Goal: Transaction & Acquisition: Purchase product/service

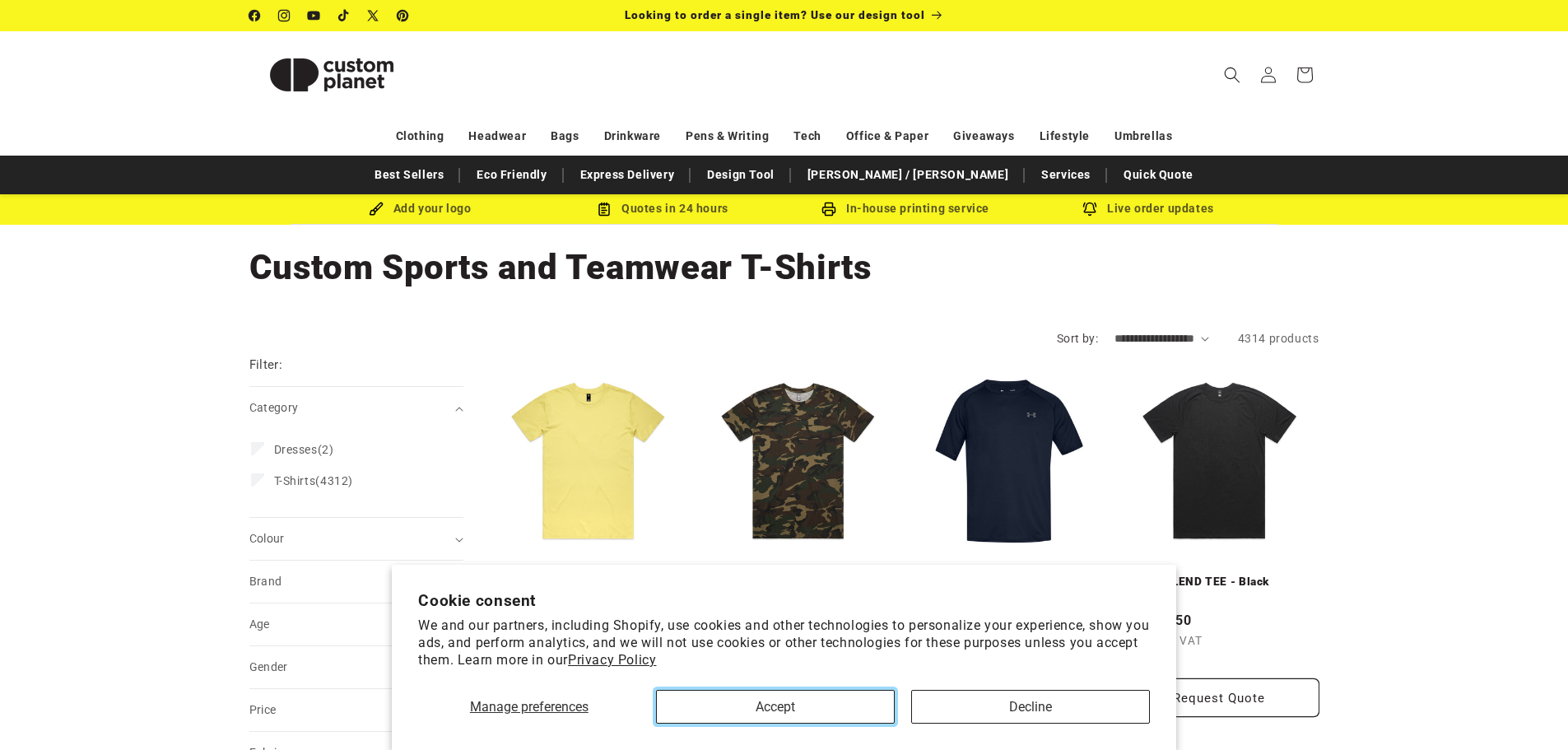
click at [796, 711] on button "Accept" at bounding box center [775, 706] width 239 height 34
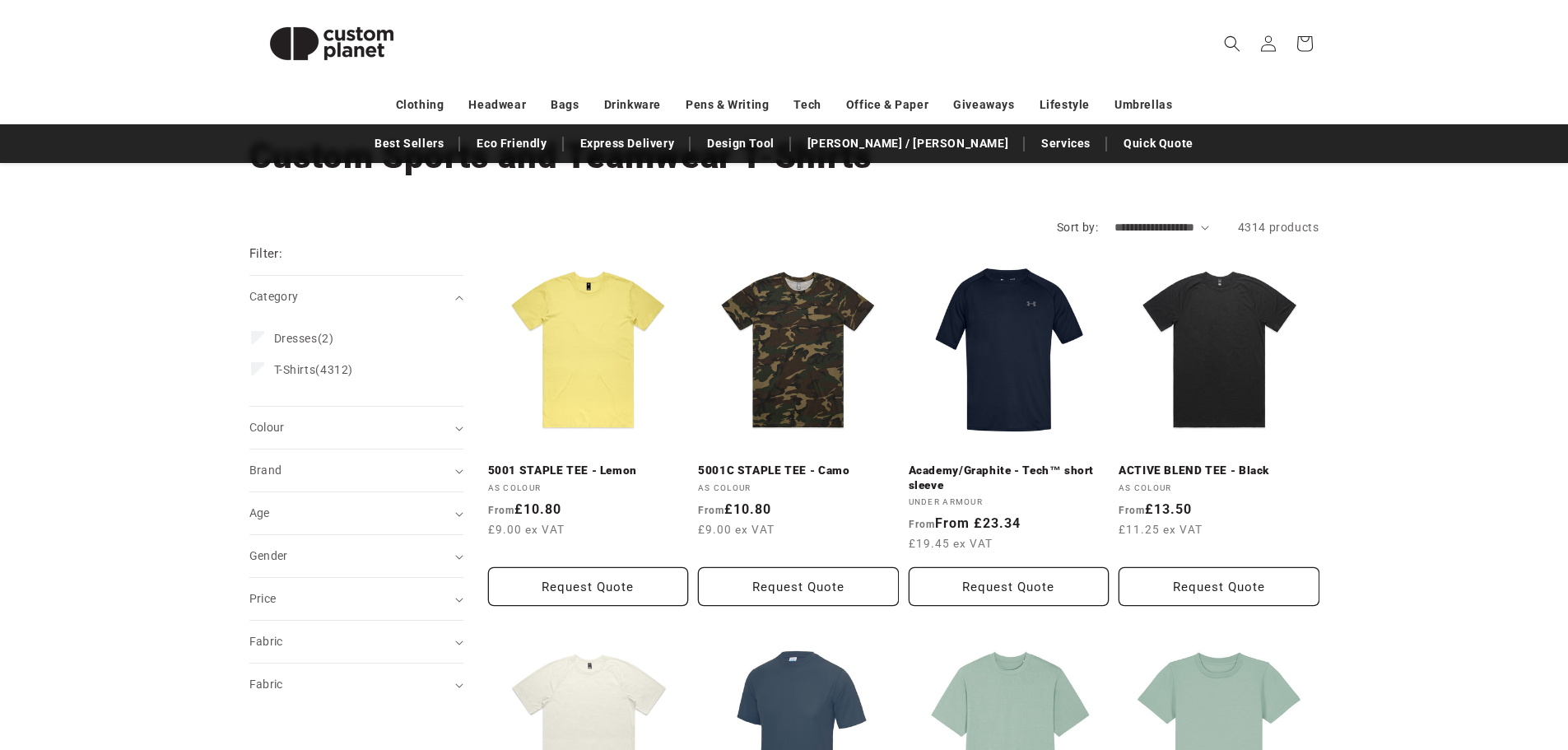
scroll to position [82, 0]
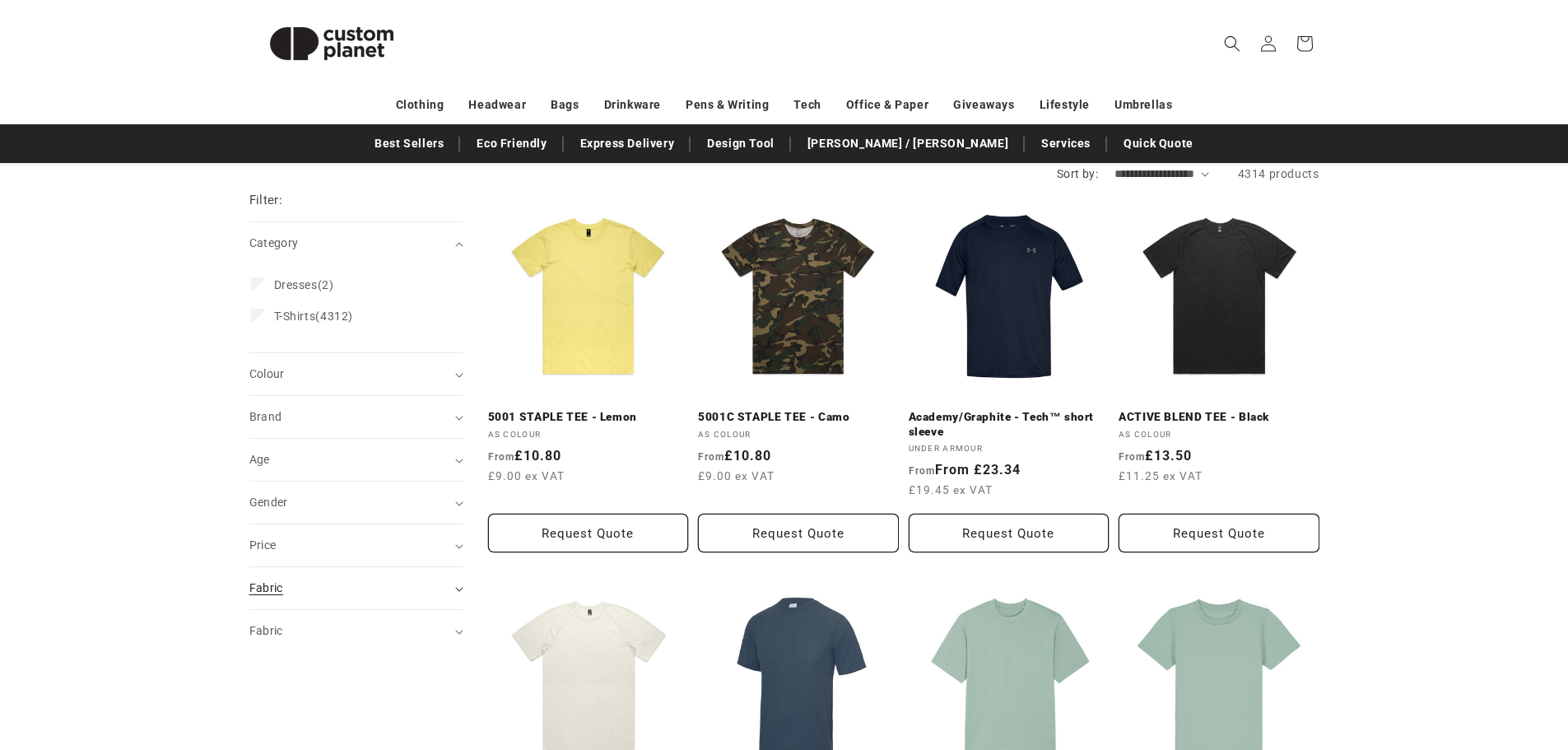
click at [347, 595] on div "Fabric (0)" at bounding box center [349, 588] width 200 height 18
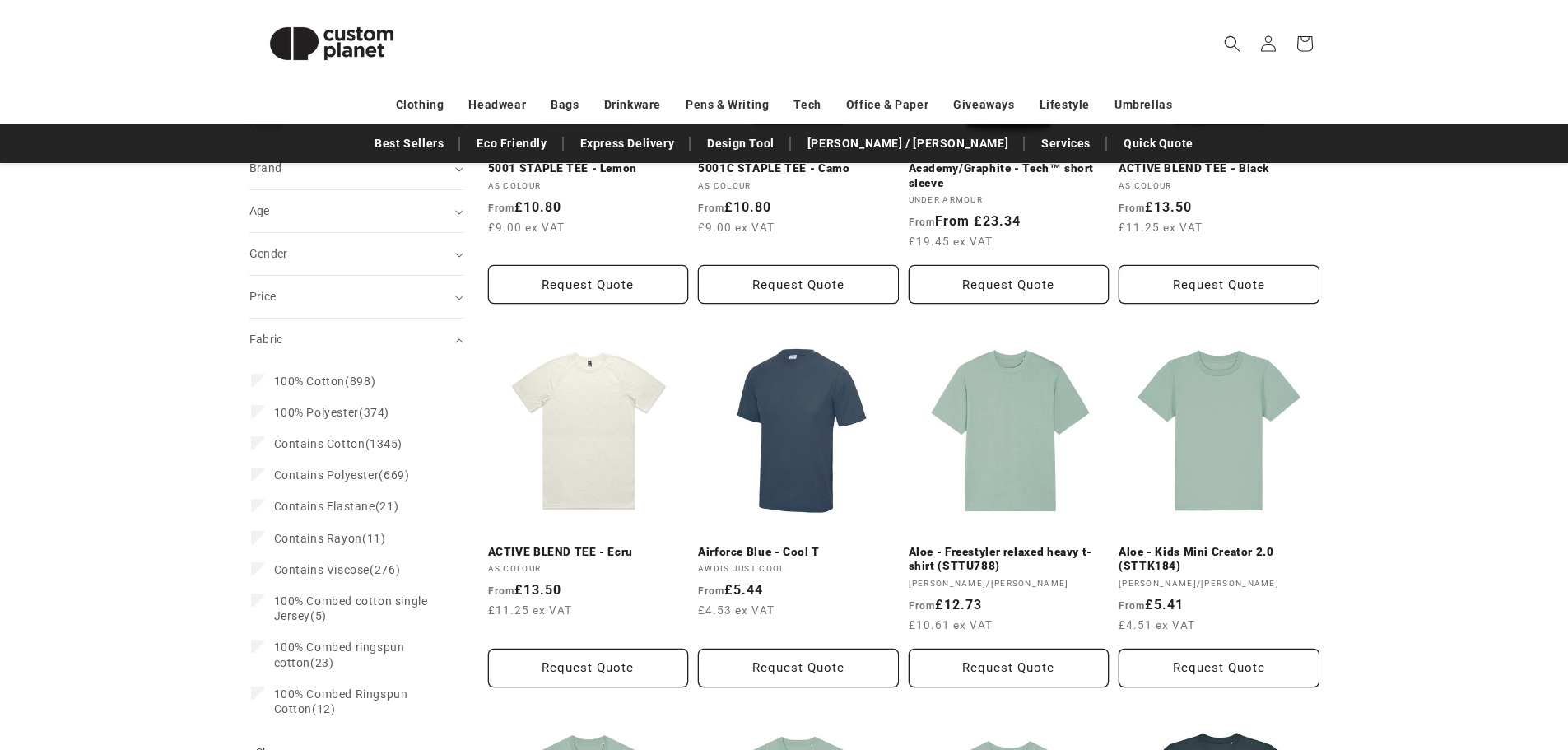
scroll to position [412, 0]
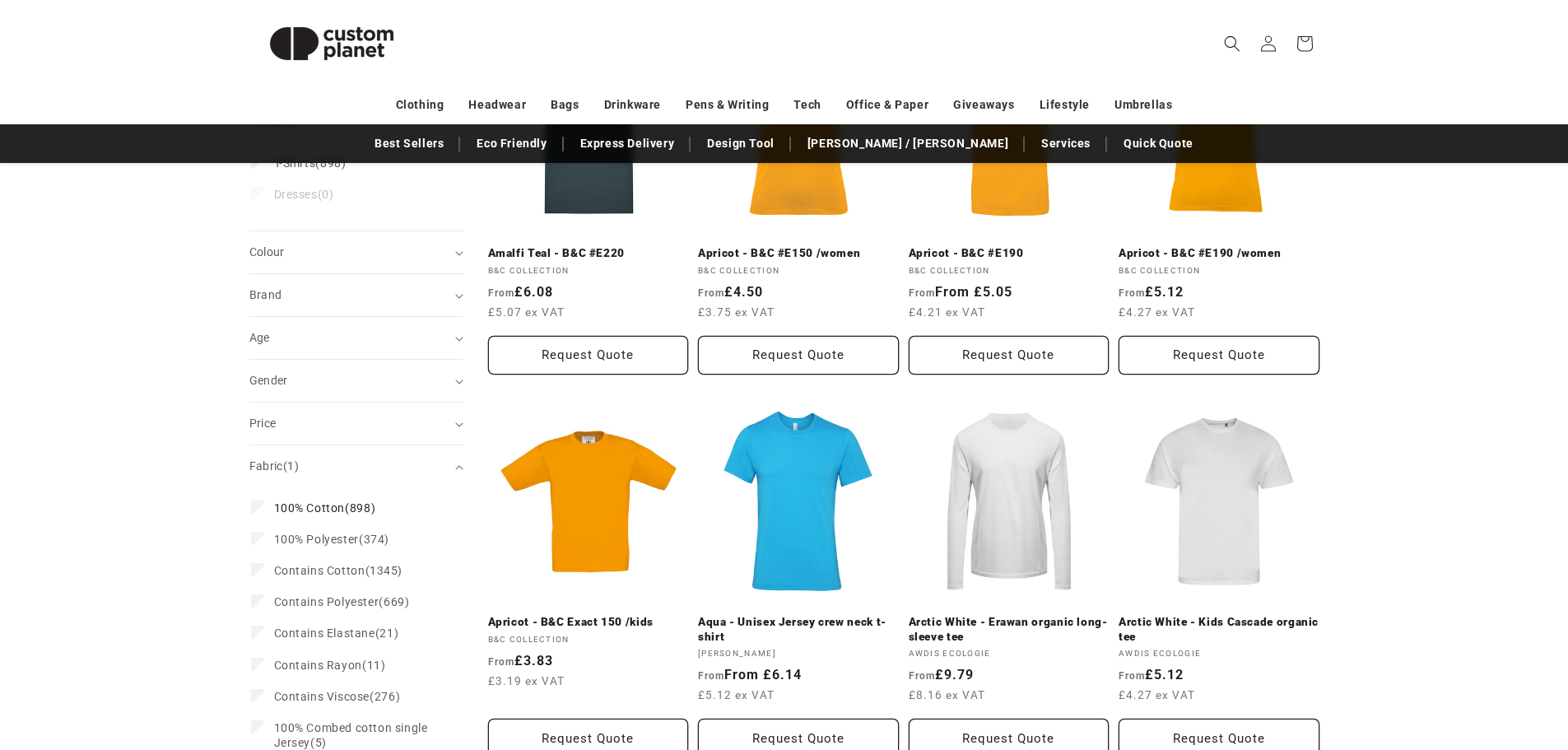
scroll to position [349, 0]
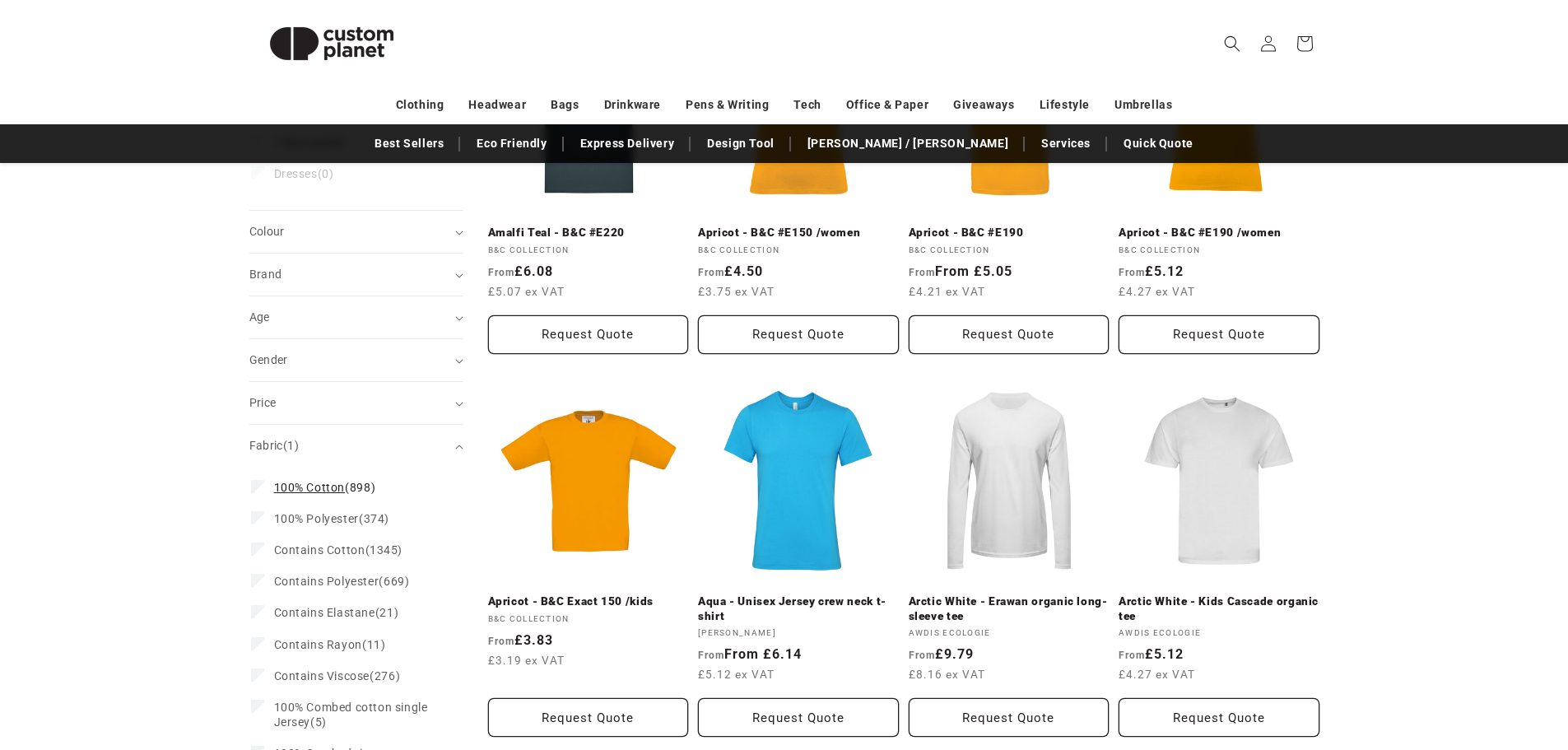
click at [259, 487] on icon at bounding box center [258, 486] width 9 height 6
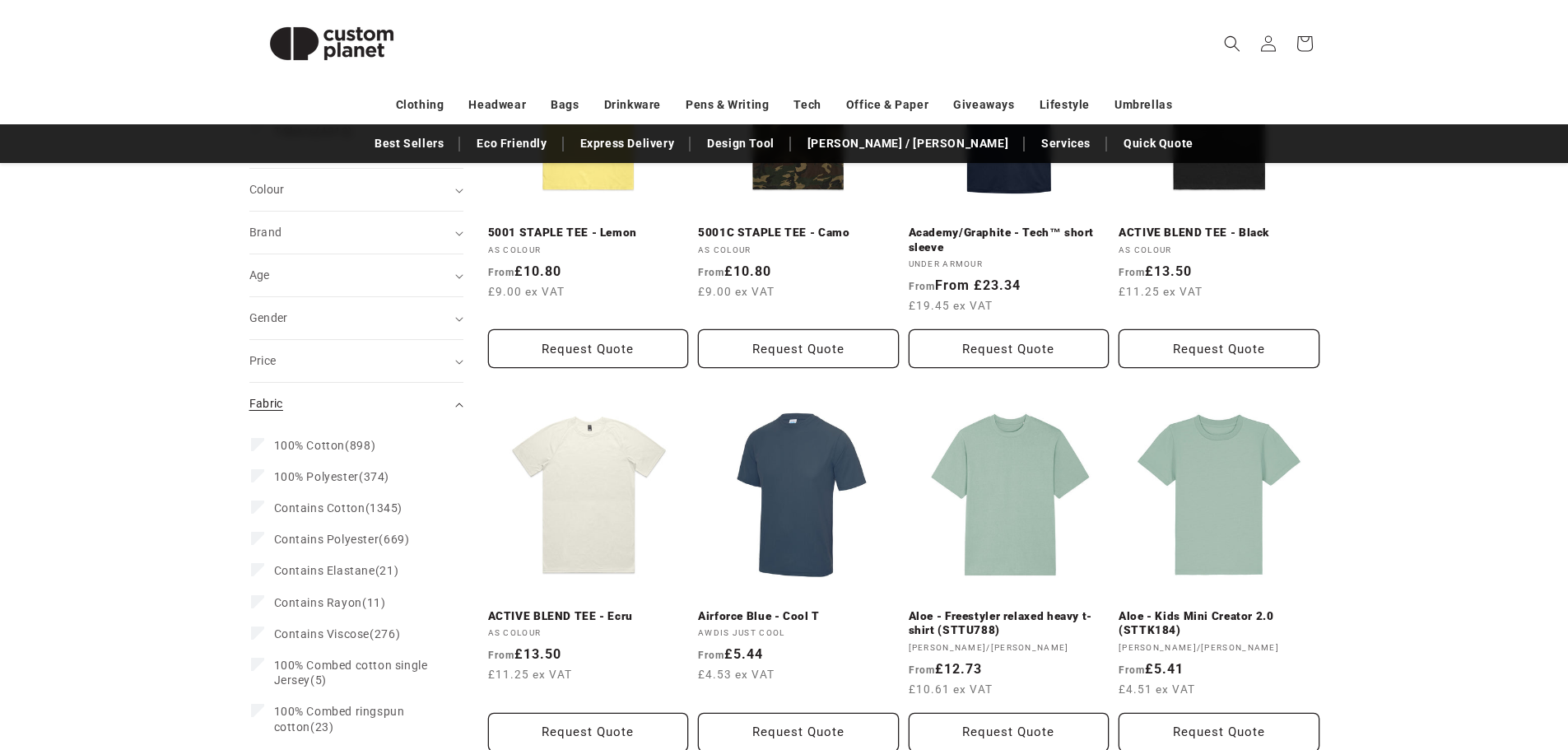
click at [357, 407] on div "Fabric (0)" at bounding box center [349, 404] width 200 height 18
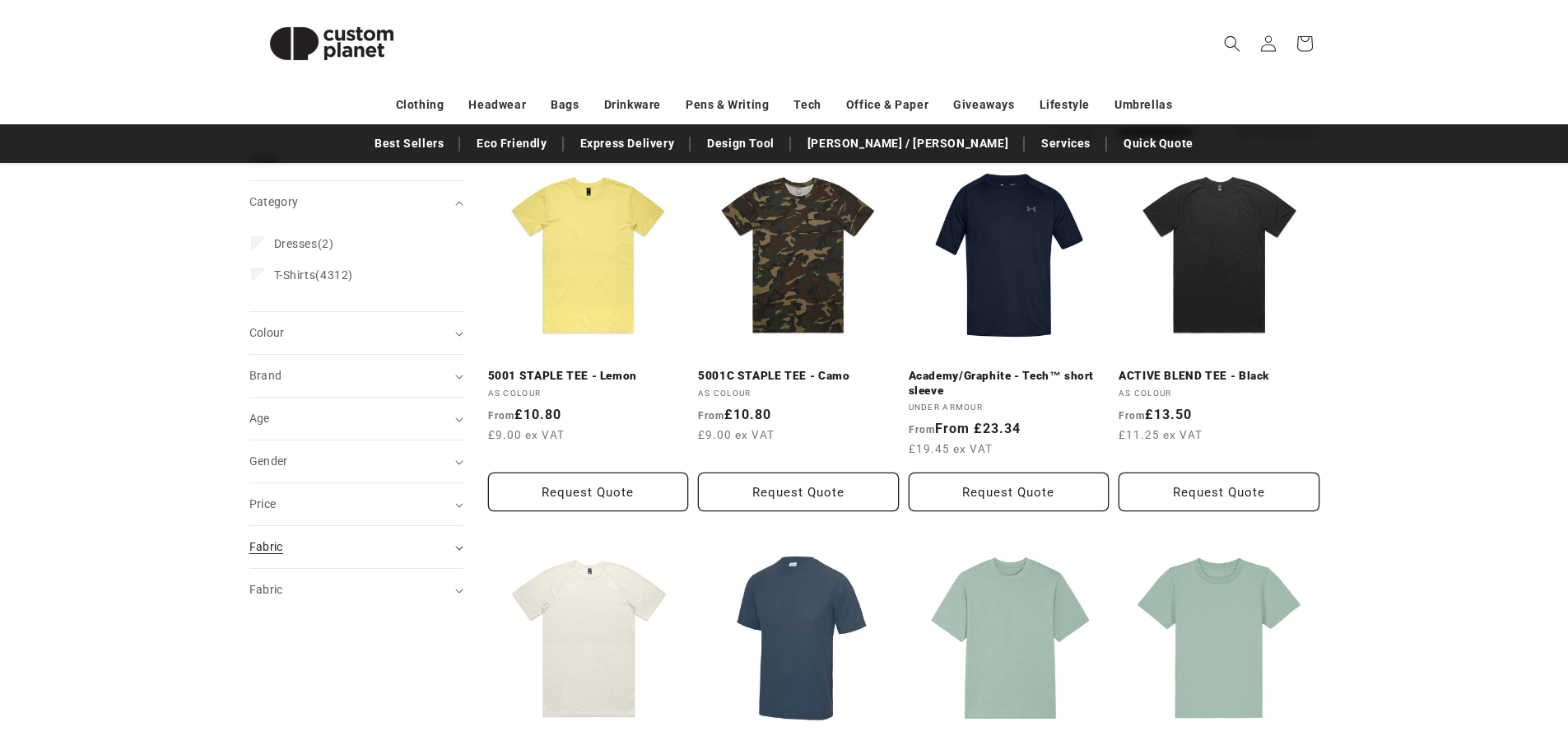
scroll to position [184, 0]
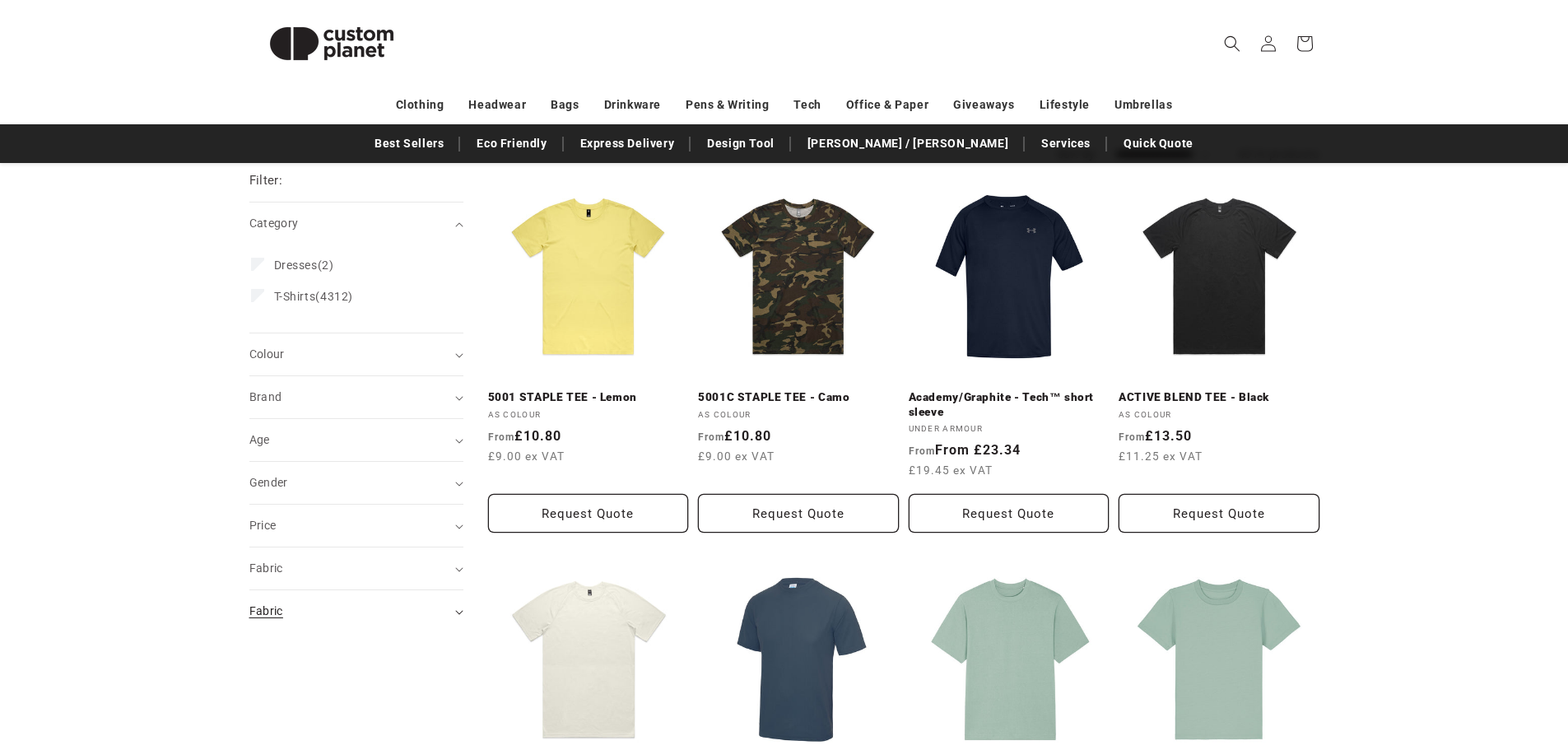
click at [335, 603] on div "Fabric (0)" at bounding box center [349, 611] width 200 height 18
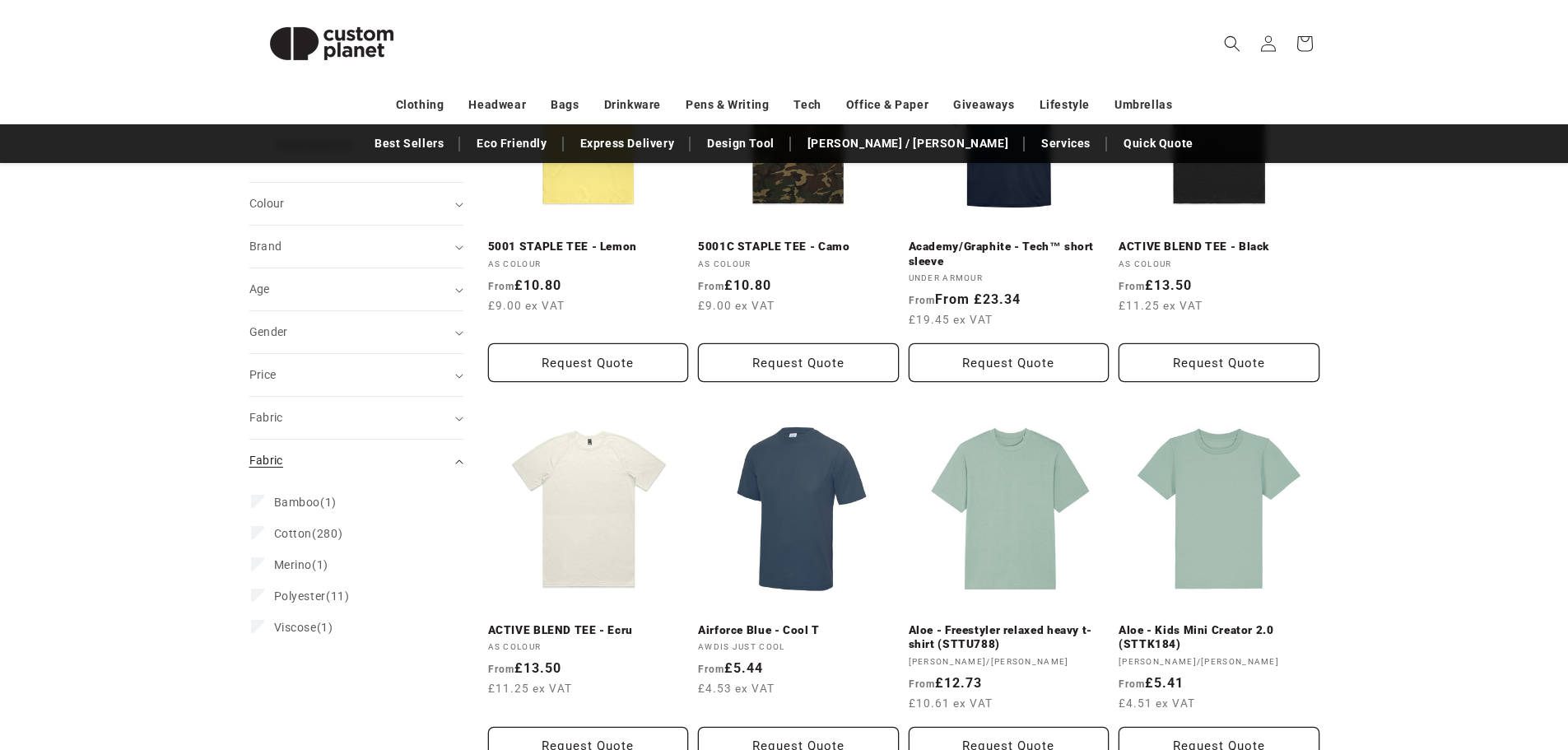
scroll to position [349, 0]
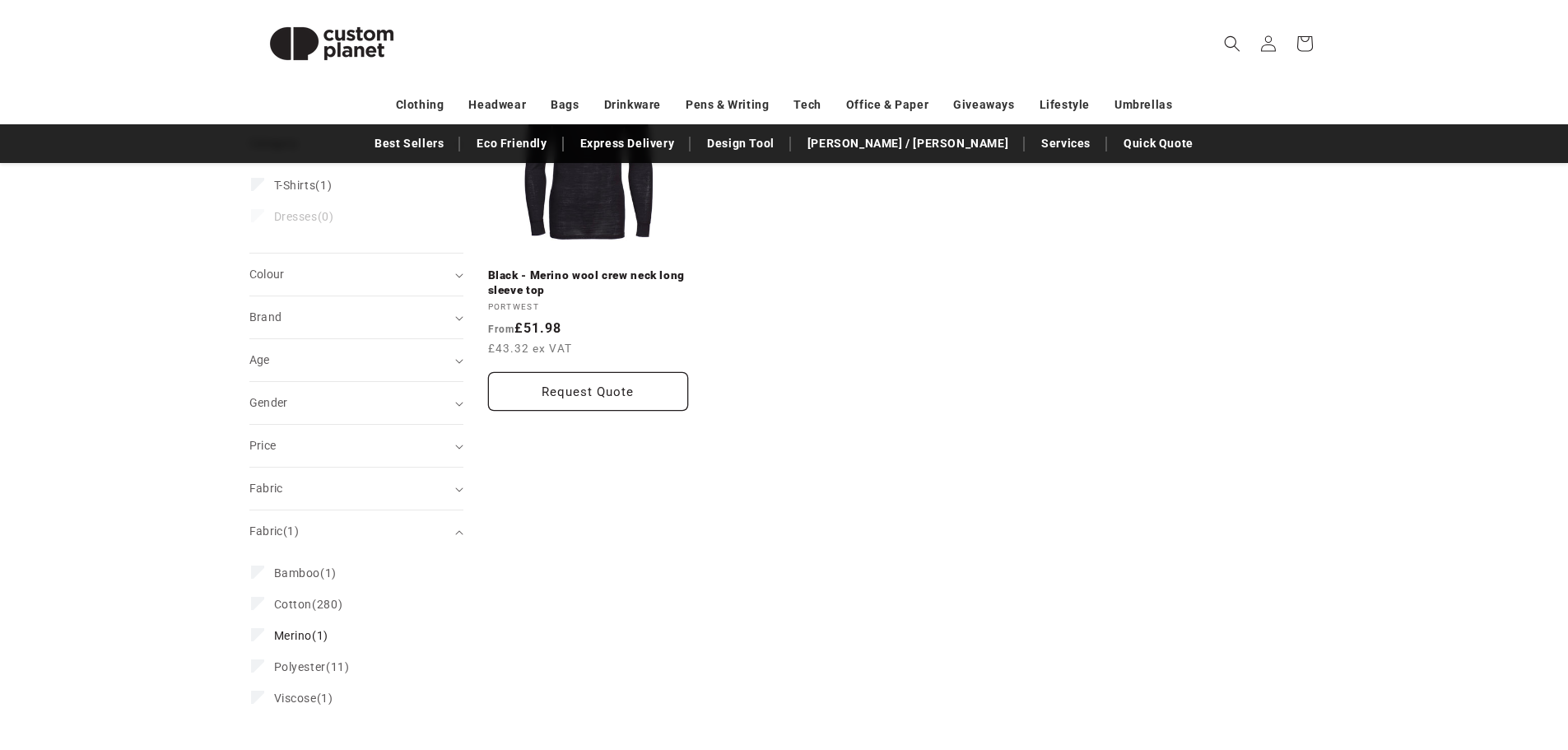
scroll to position [349, 0]
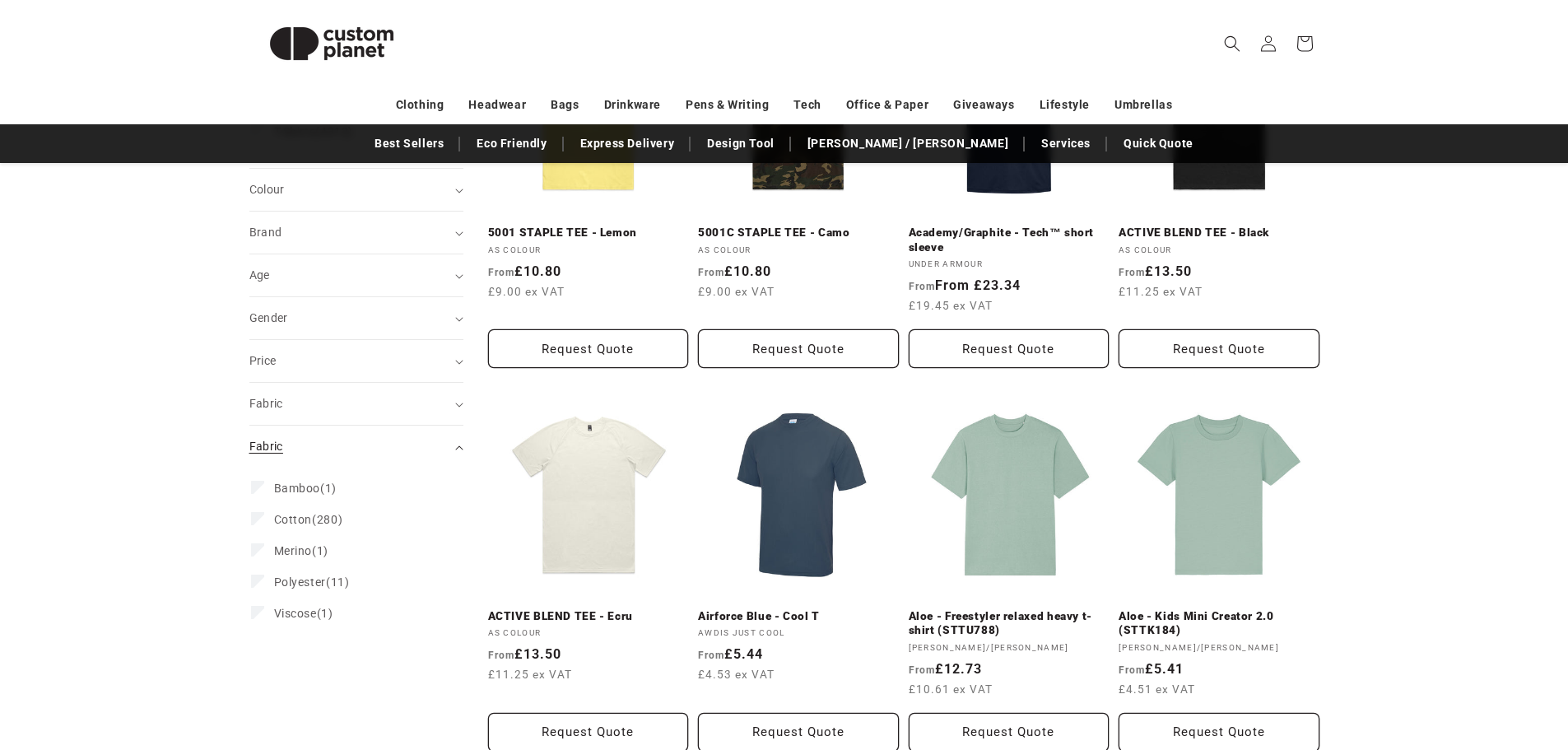
click at [380, 443] on div "Fabric (0)" at bounding box center [349, 446] width 200 height 18
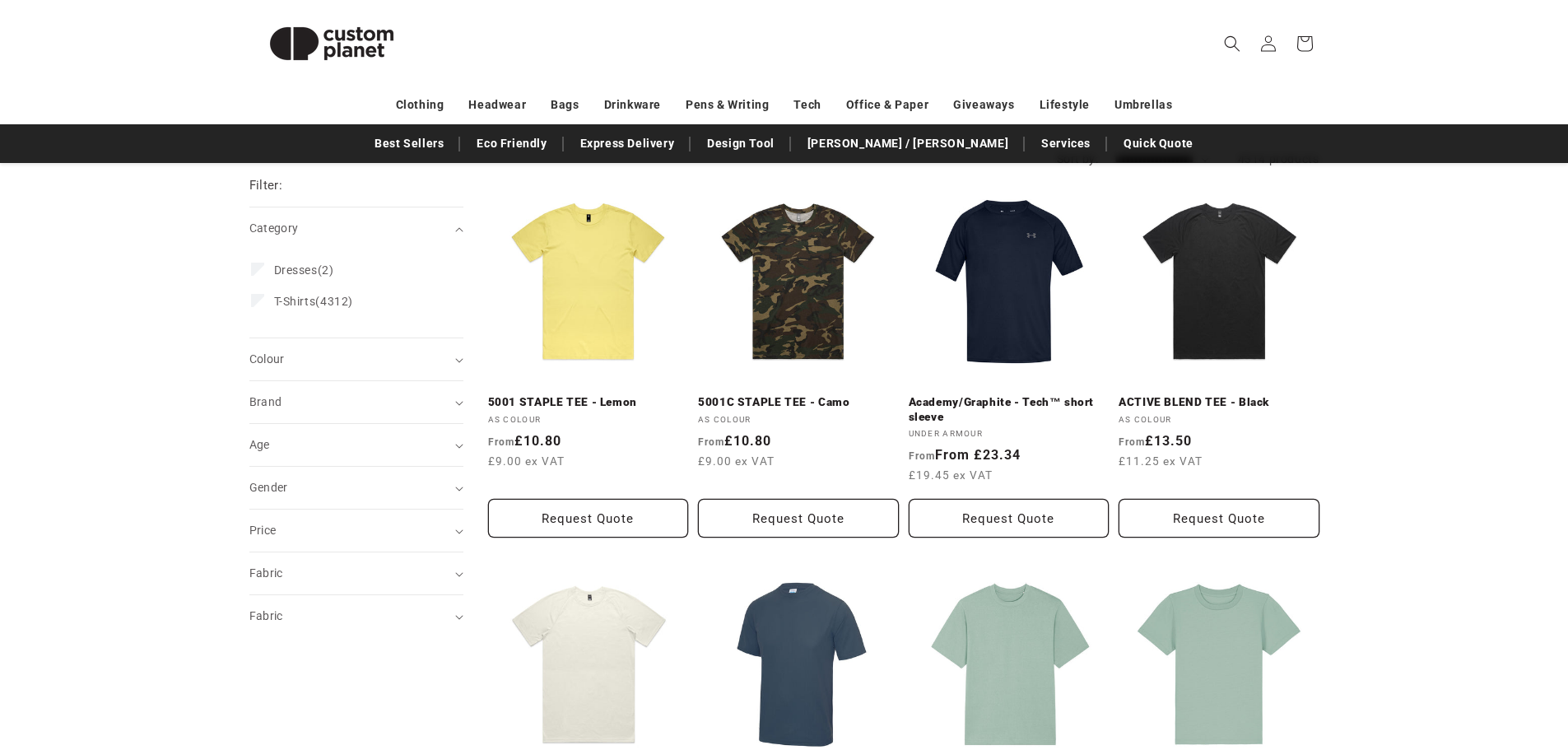
scroll to position [19, 0]
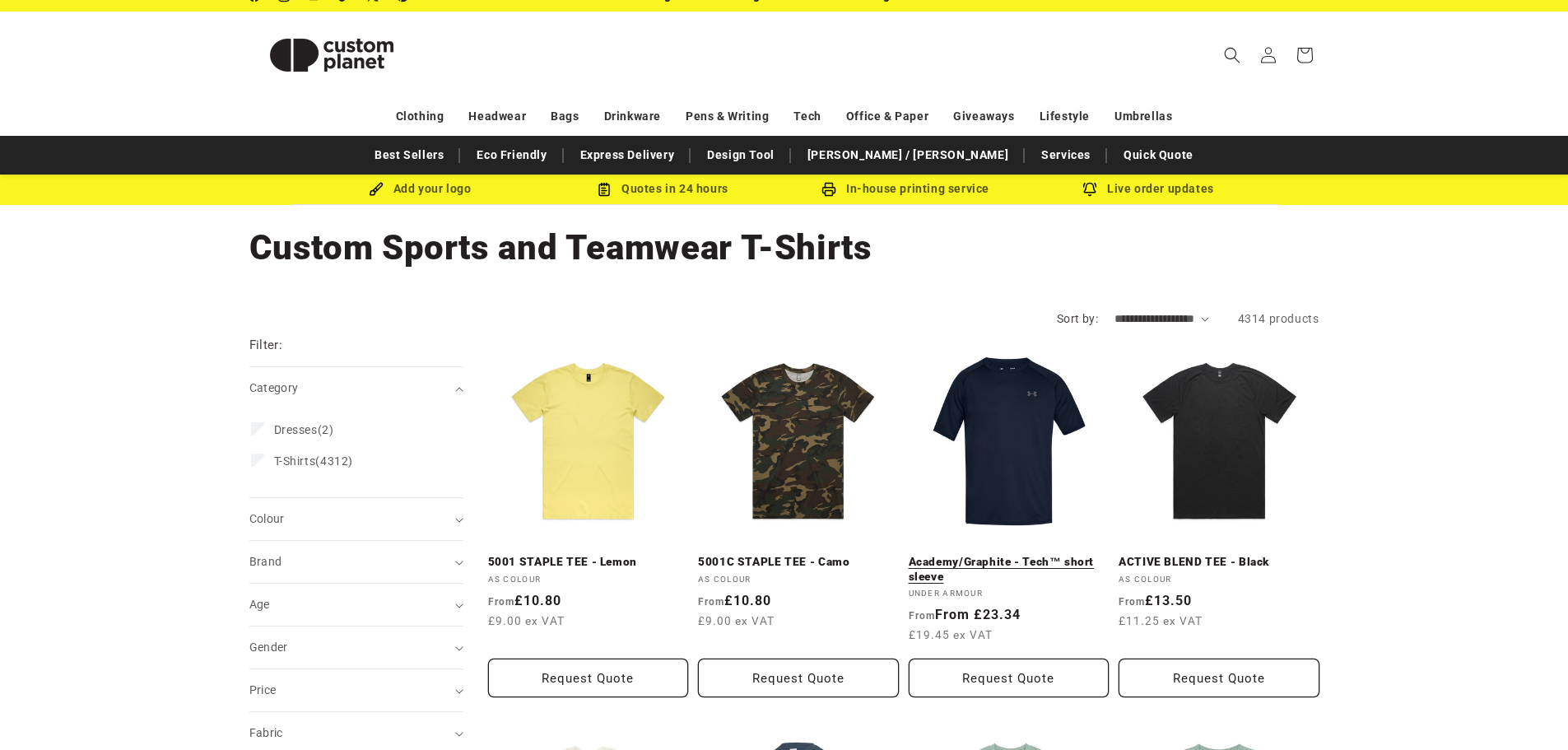
click at [1055, 555] on link "Academy/Graphite - Tech™ short sleeve" at bounding box center [1009, 568] width 201 height 29
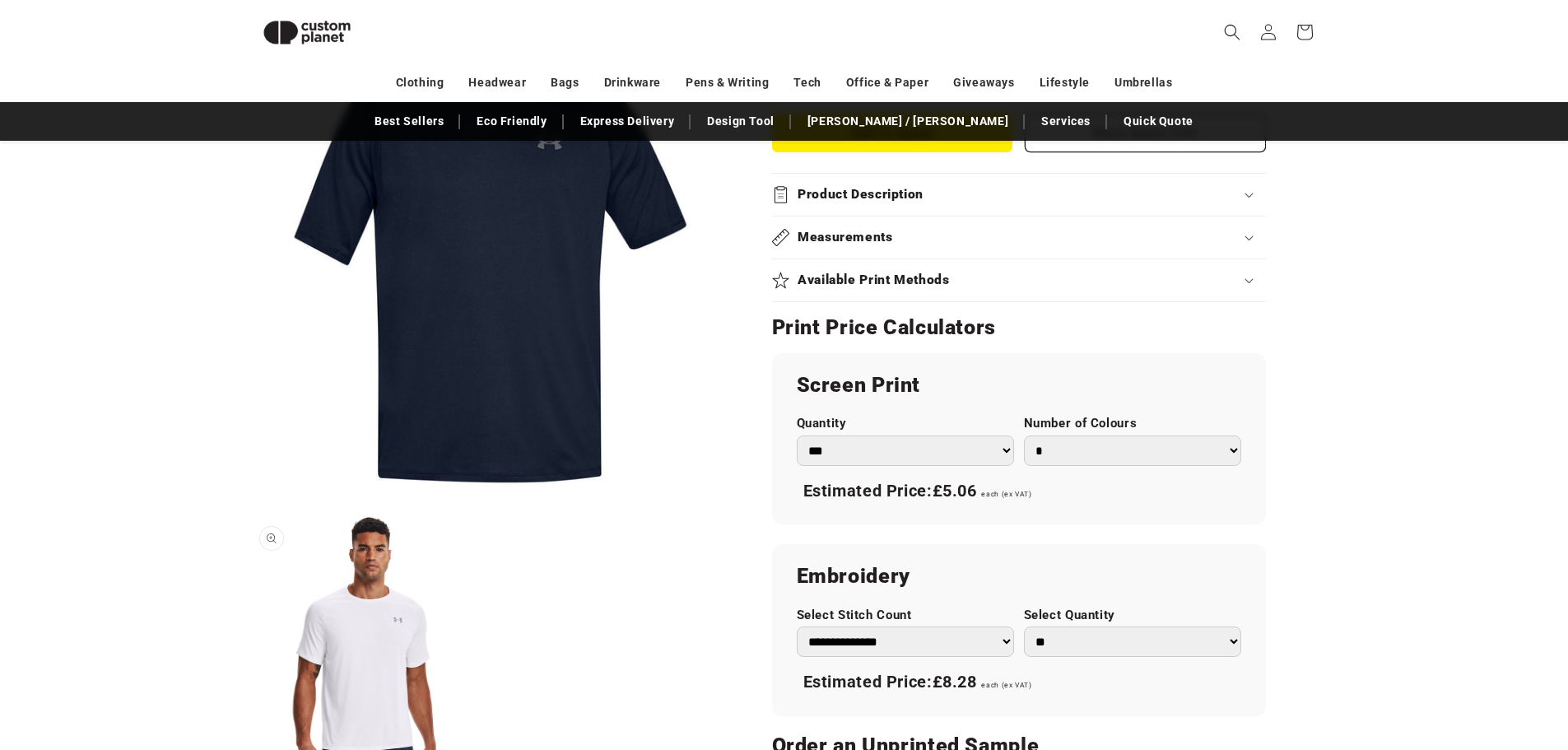
scroll to position [719, 0]
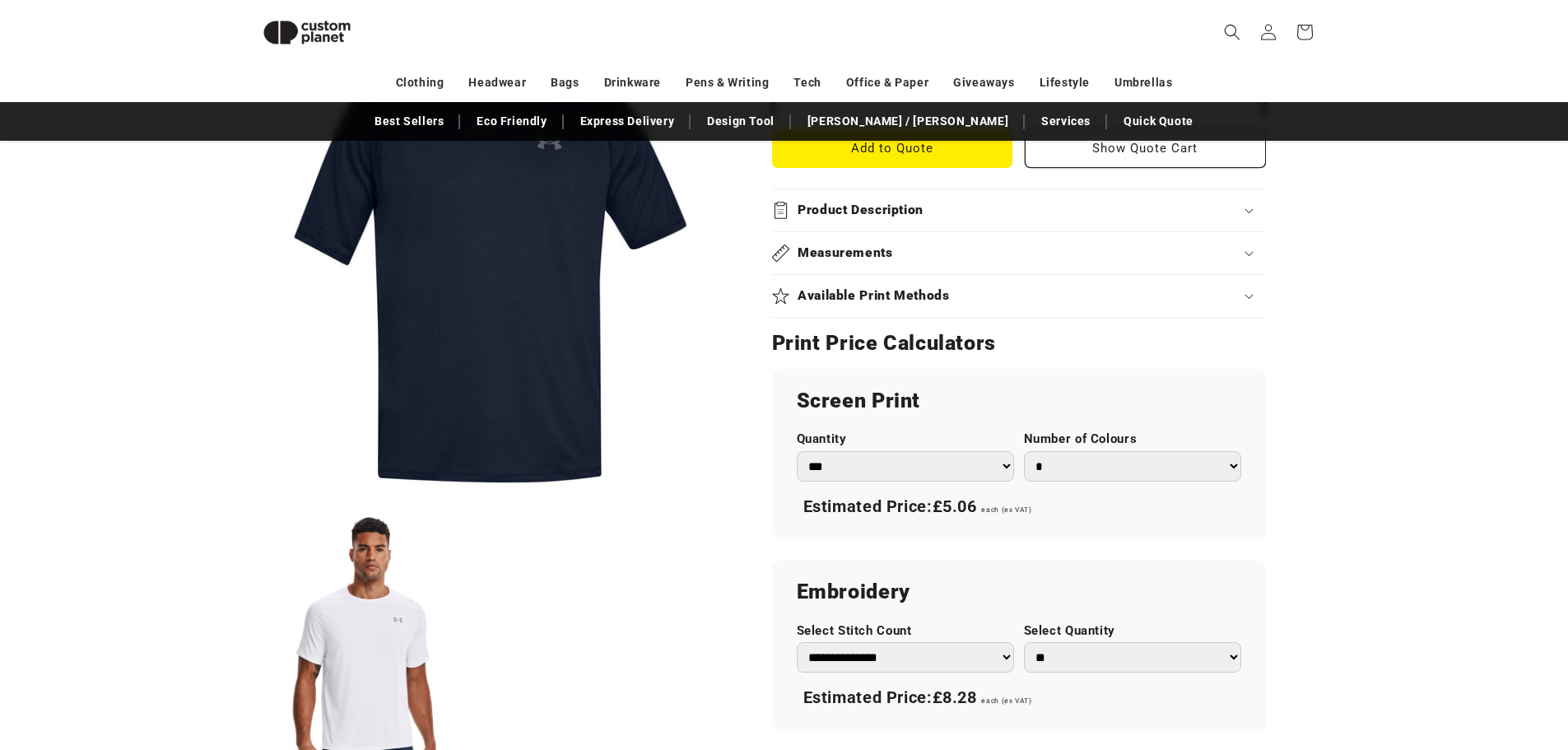
click at [926, 295] on h2 "Available Print Methods" at bounding box center [873, 296] width 152 height 18
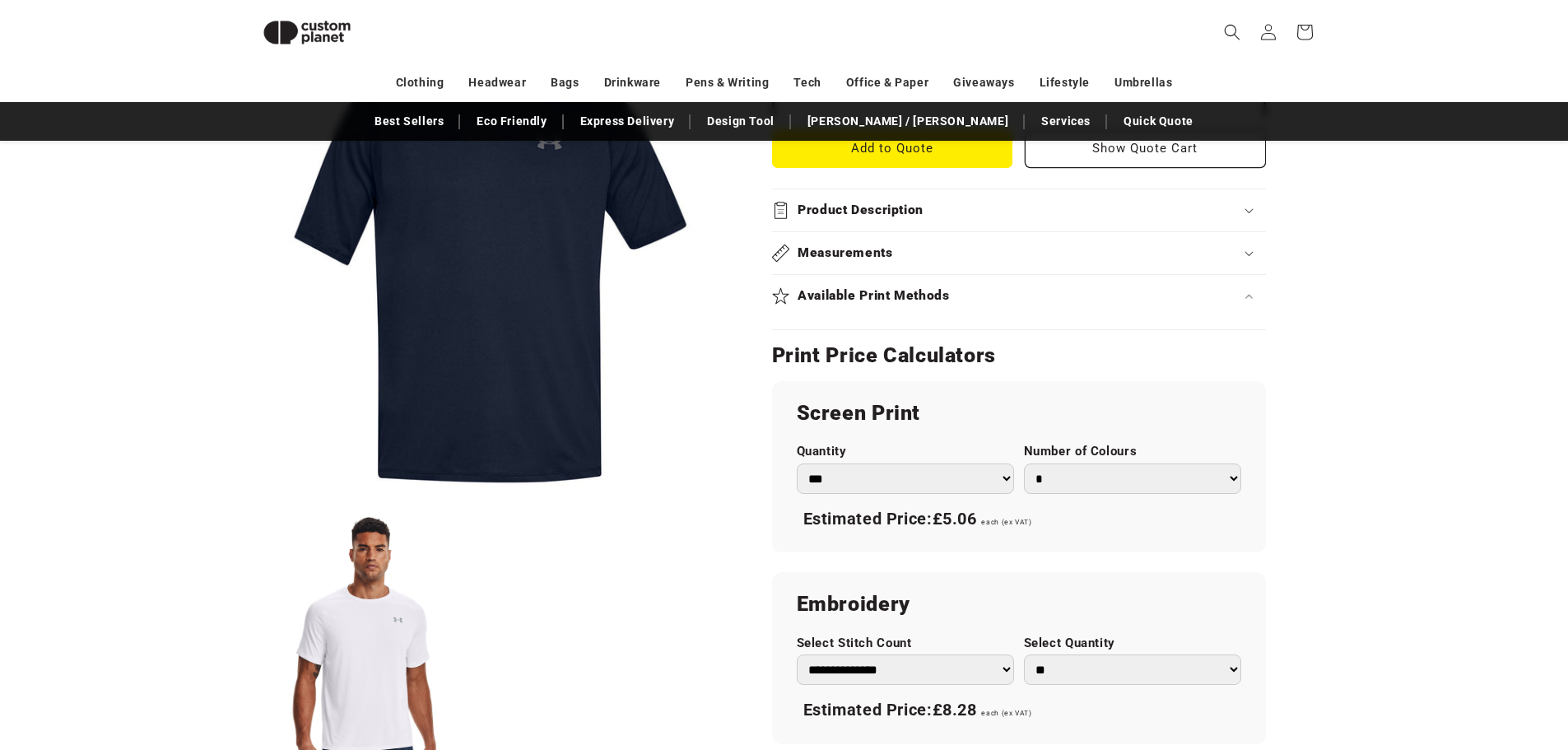
click at [998, 283] on summary "Available Print Methods" at bounding box center [1020, 296] width 494 height 42
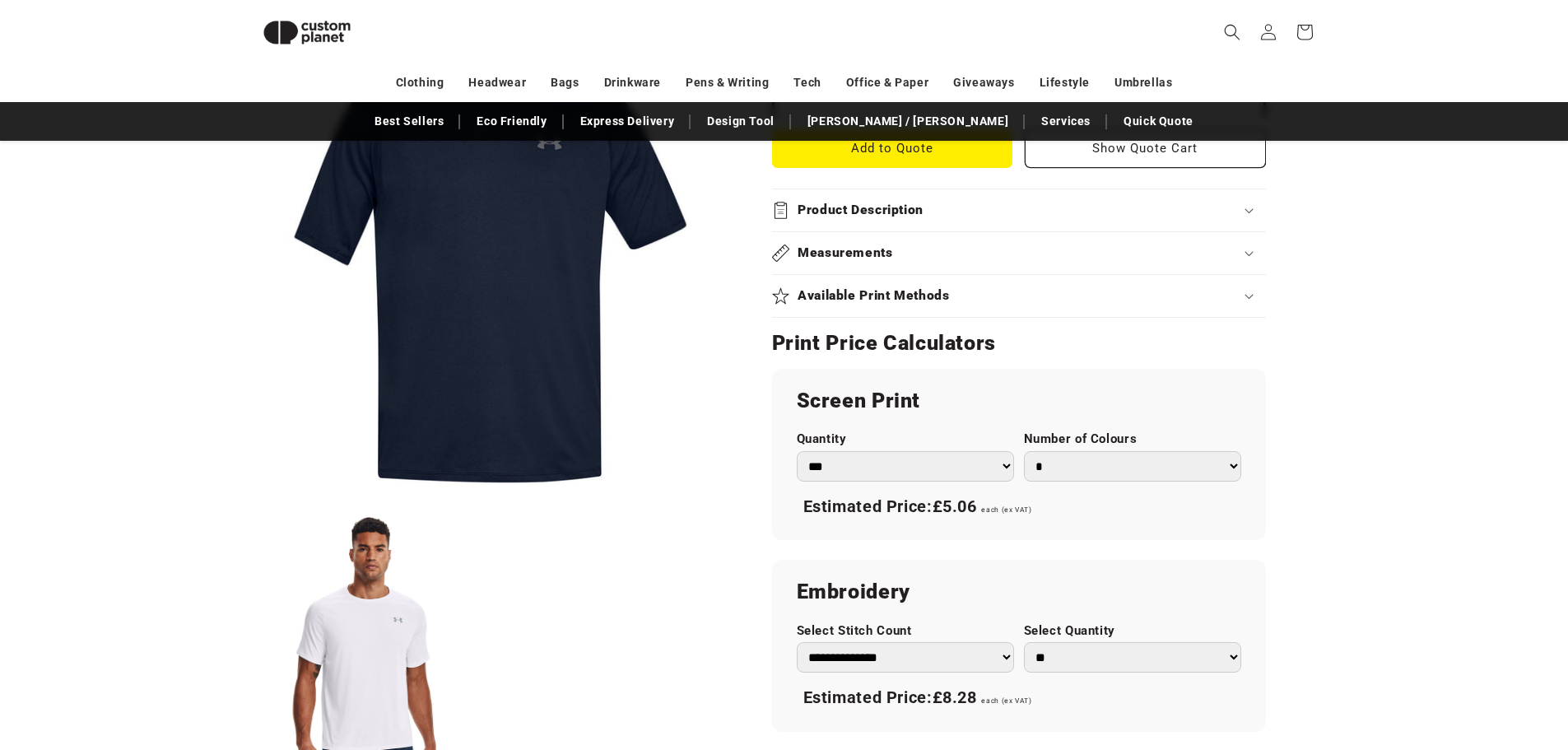
click at [998, 256] on div "Measurements" at bounding box center [1020, 252] width 494 height 18
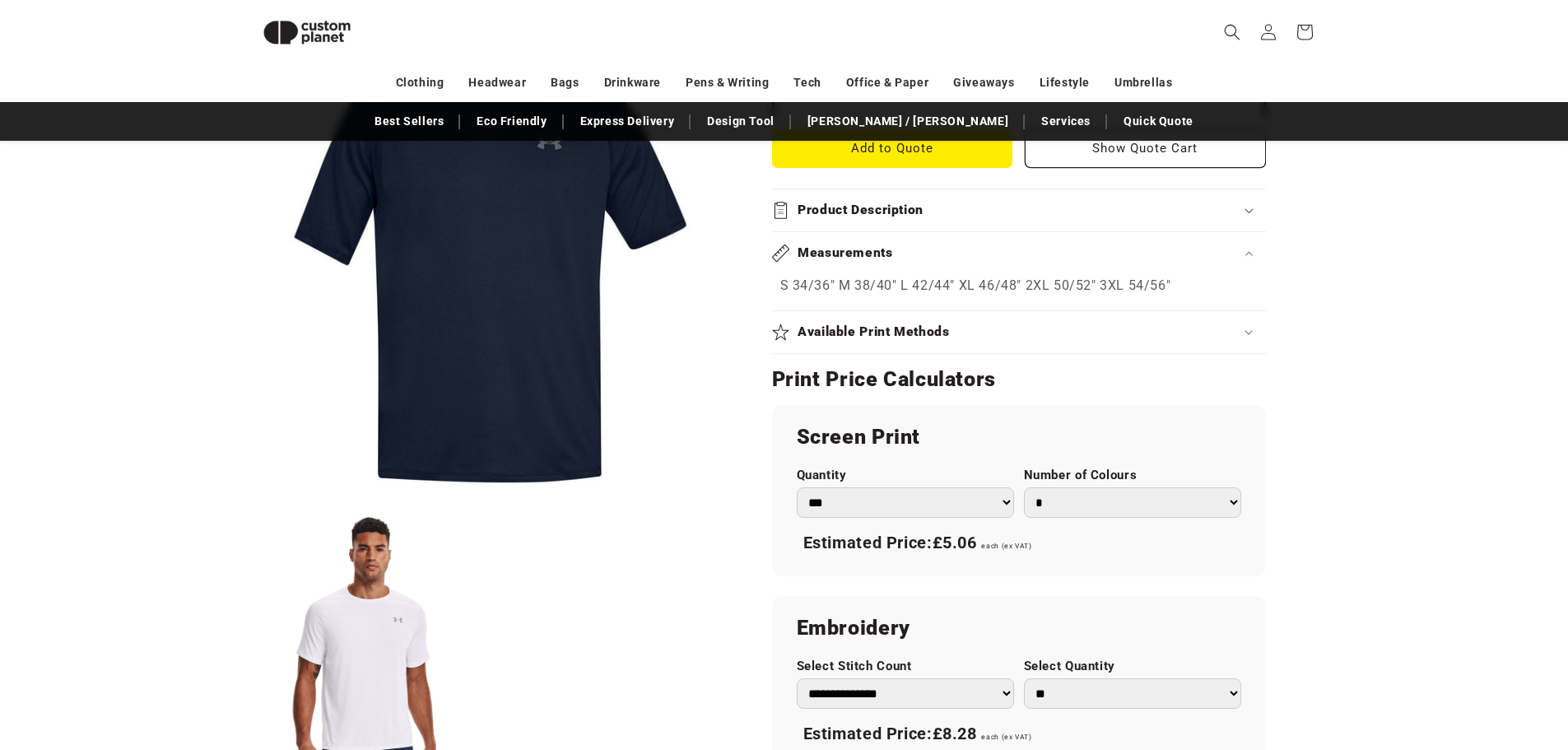
click at [998, 258] on div "Measurements" at bounding box center [1020, 252] width 494 height 18
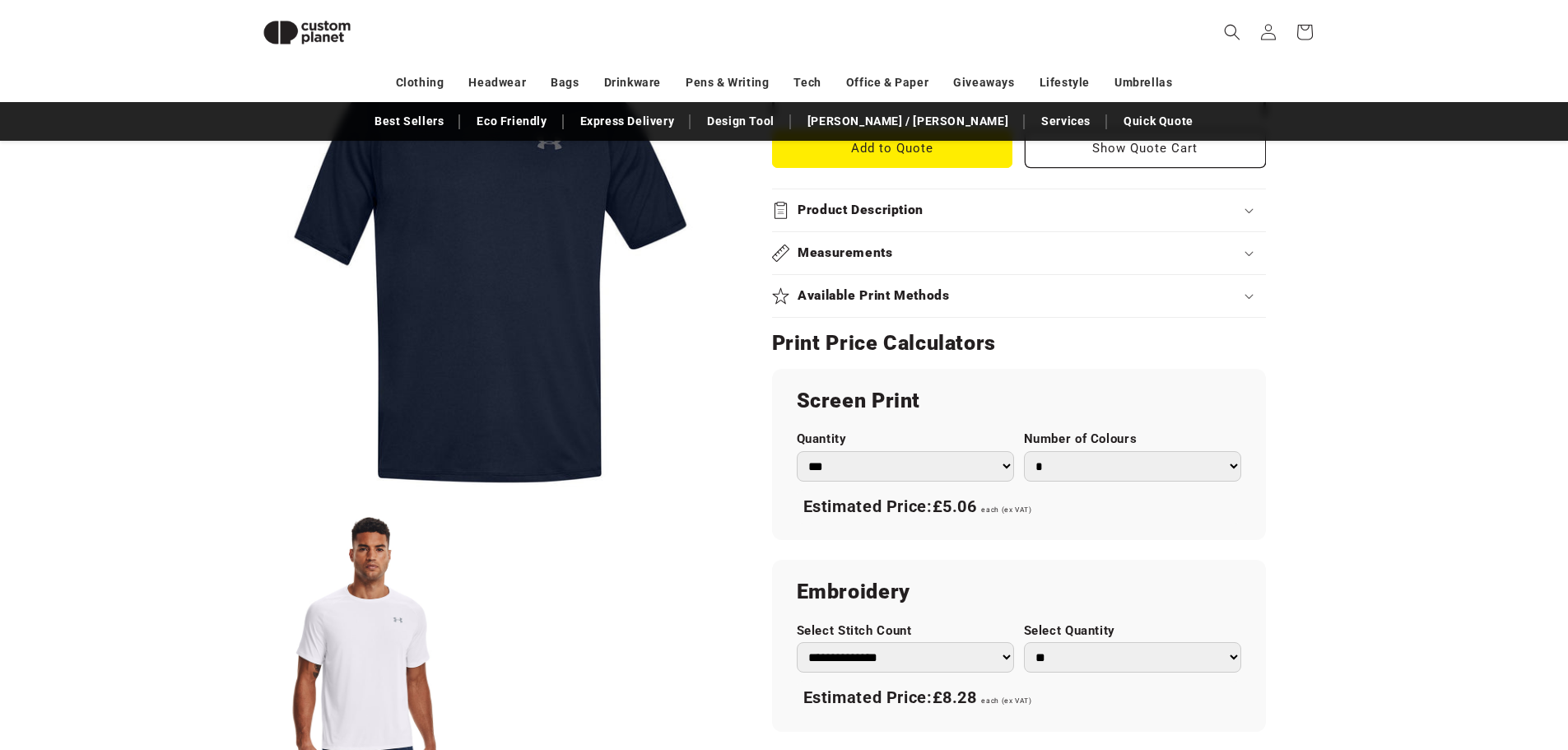
click at [996, 310] on summary "Available Print Methods" at bounding box center [1020, 296] width 494 height 42
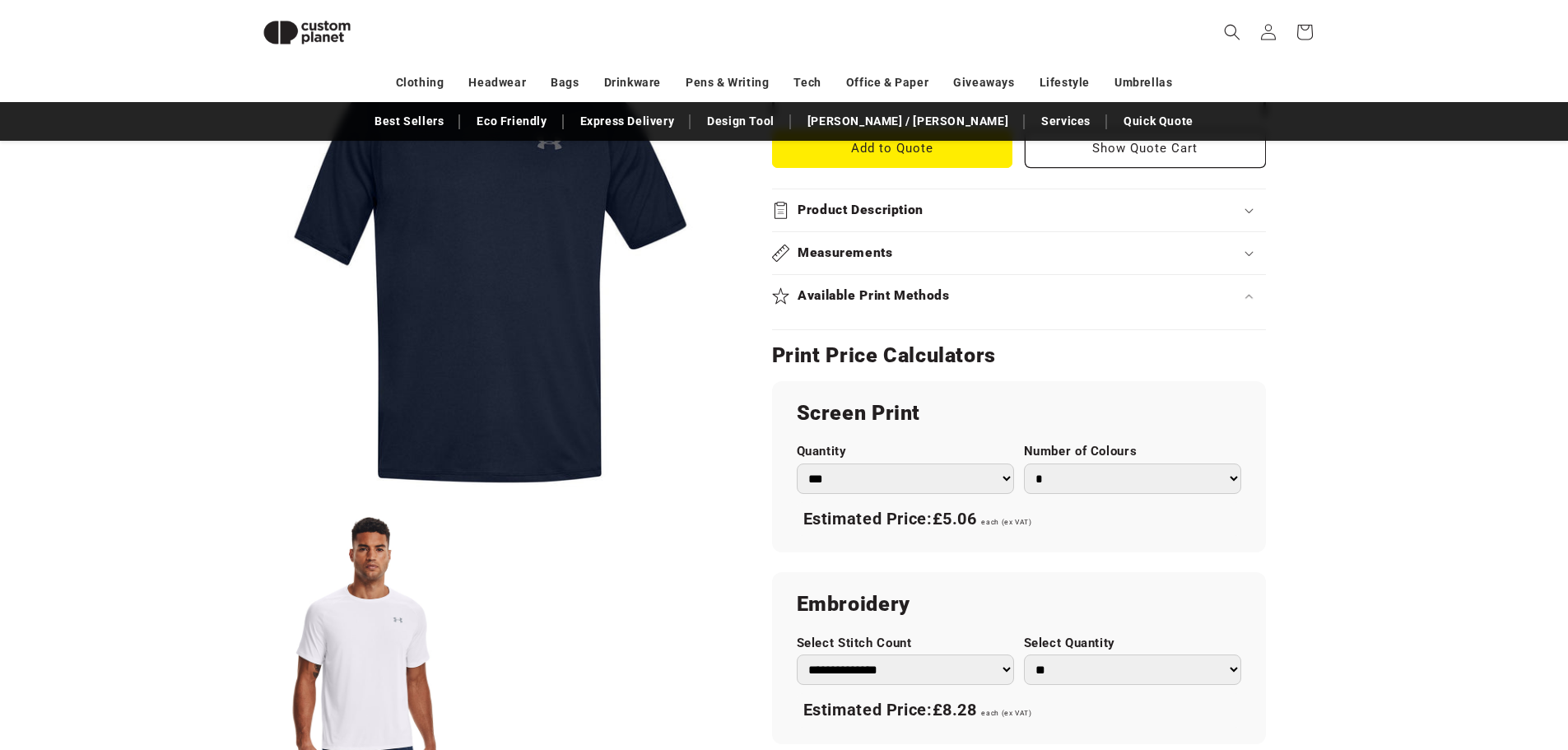
click at [997, 301] on div "Available Print Methods" at bounding box center [1020, 296] width 494 height 18
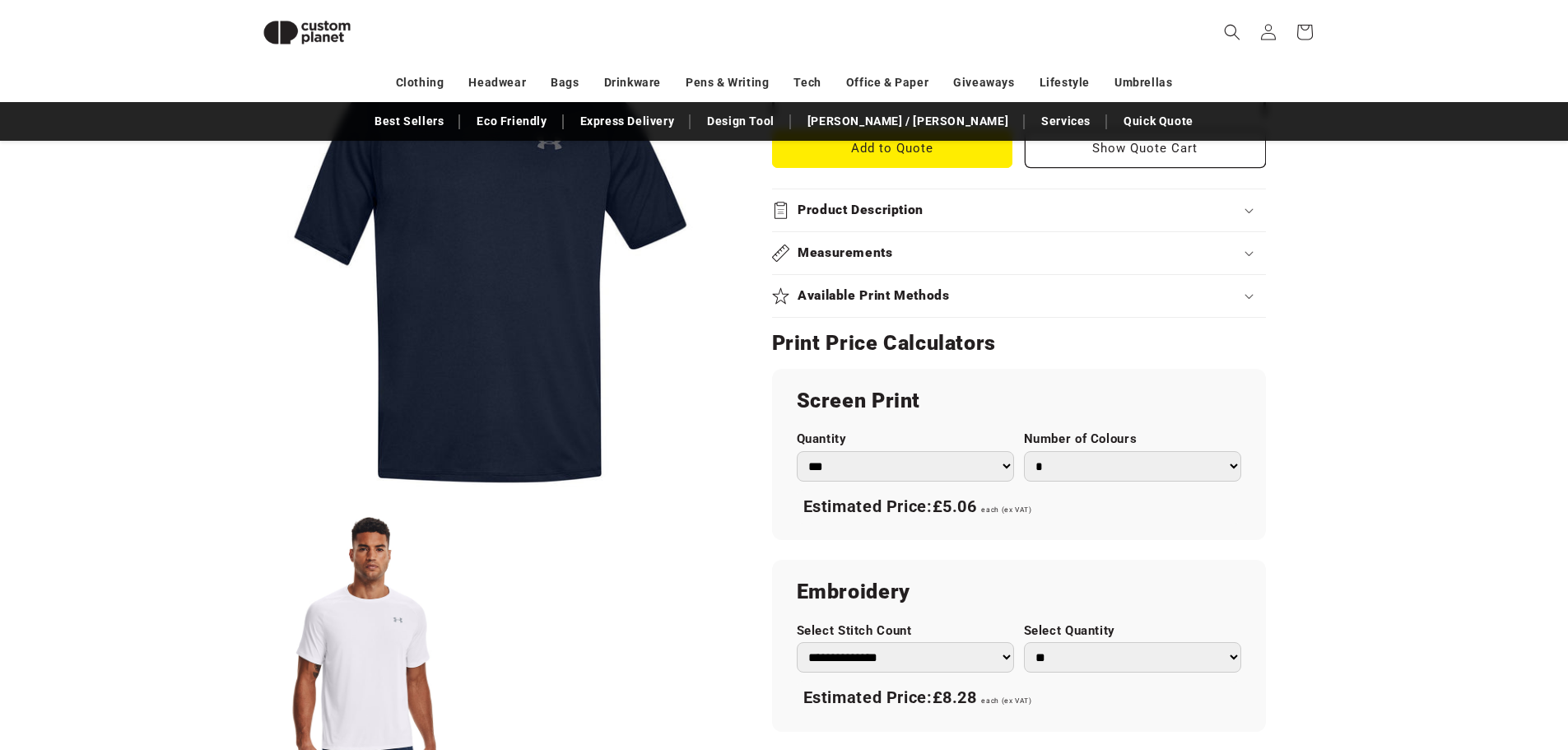
click at [992, 205] on div "Product Description" at bounding box center [1020, 210] width 494 height 18
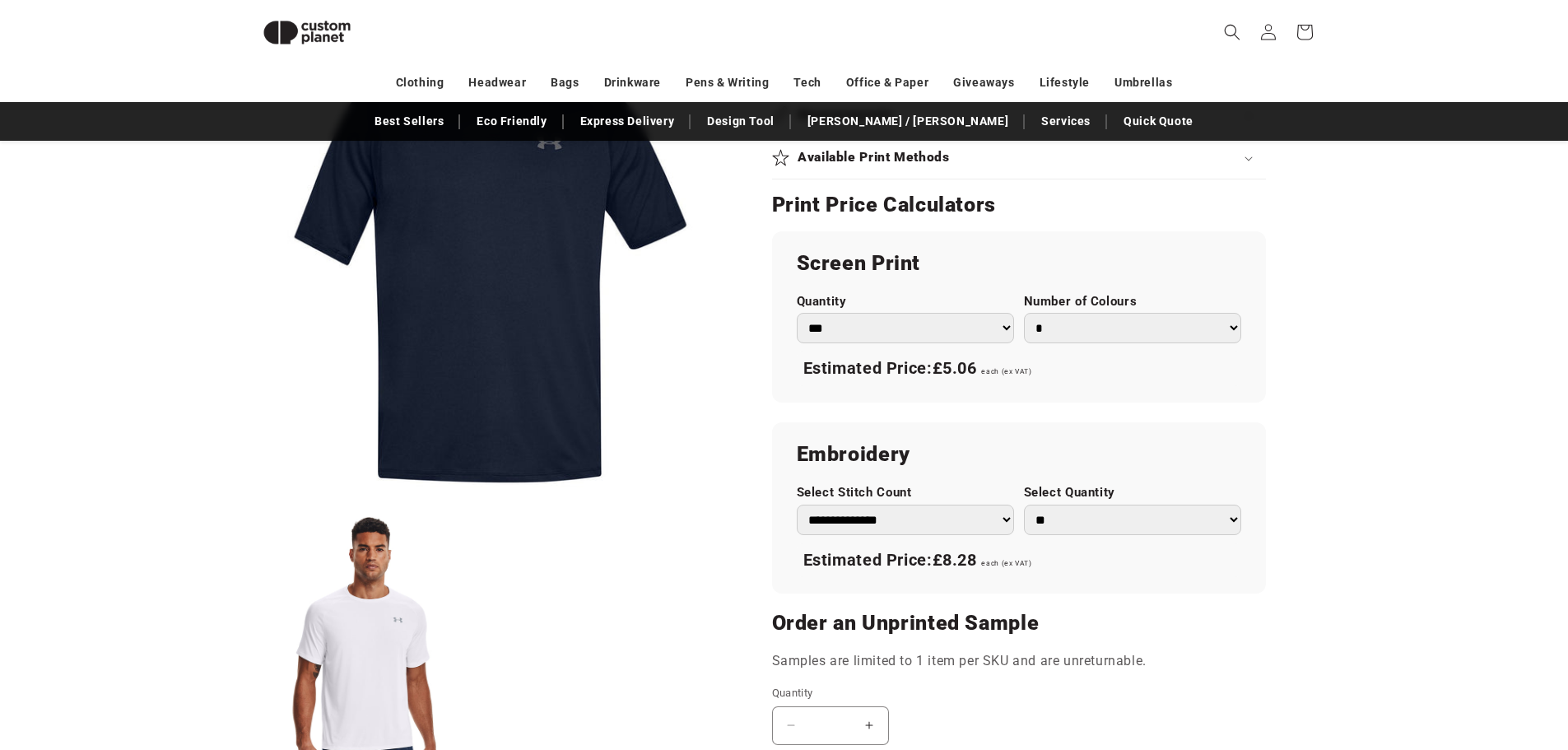
scroll to position [966, 0]
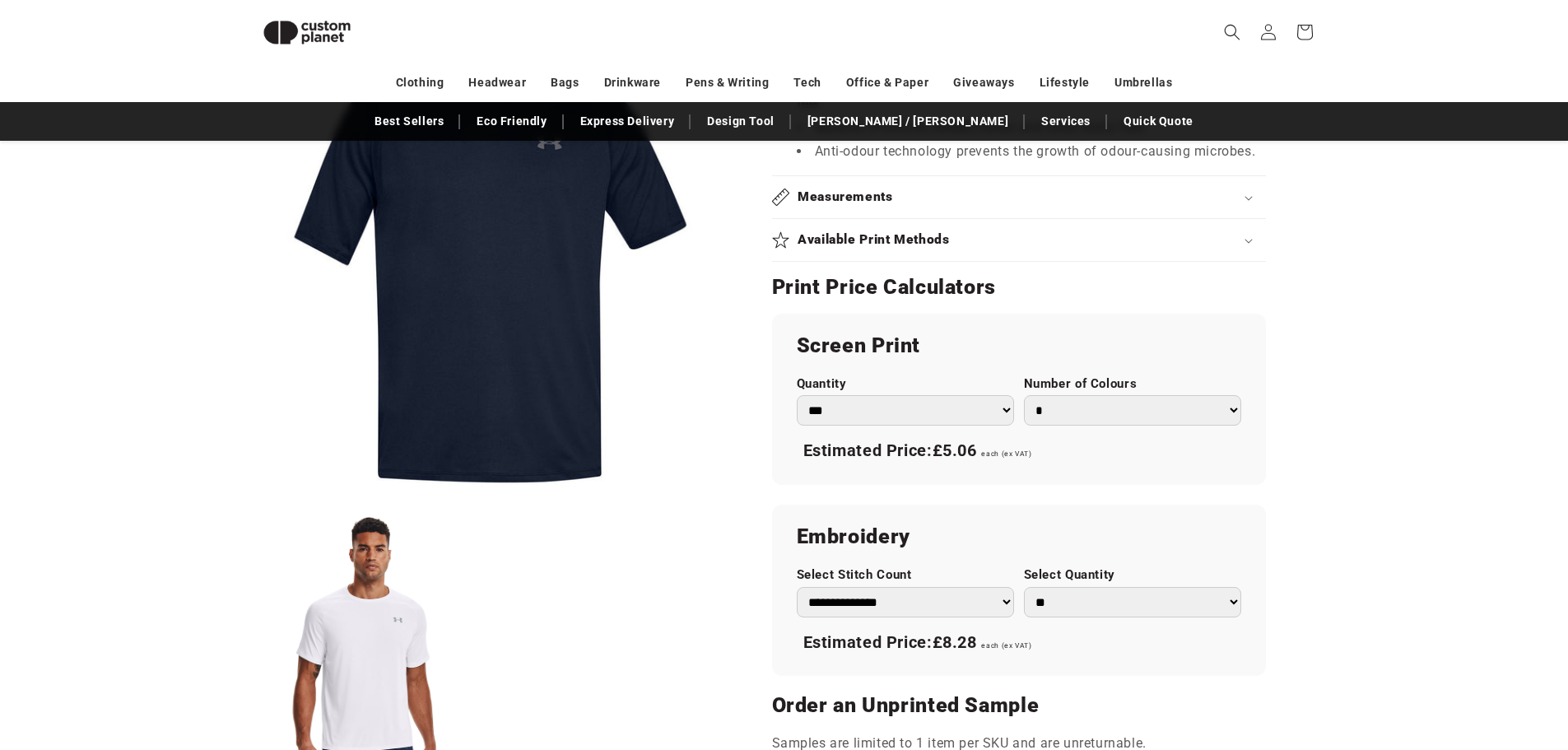
click at [1143, 300] on h2 "Print Price Calculators" at bounding box center [1020, 287] width 494 height 27
click at [1146, 249] on div "Available Print Methods" at bounding box center [1020, 240] width 494 height 18
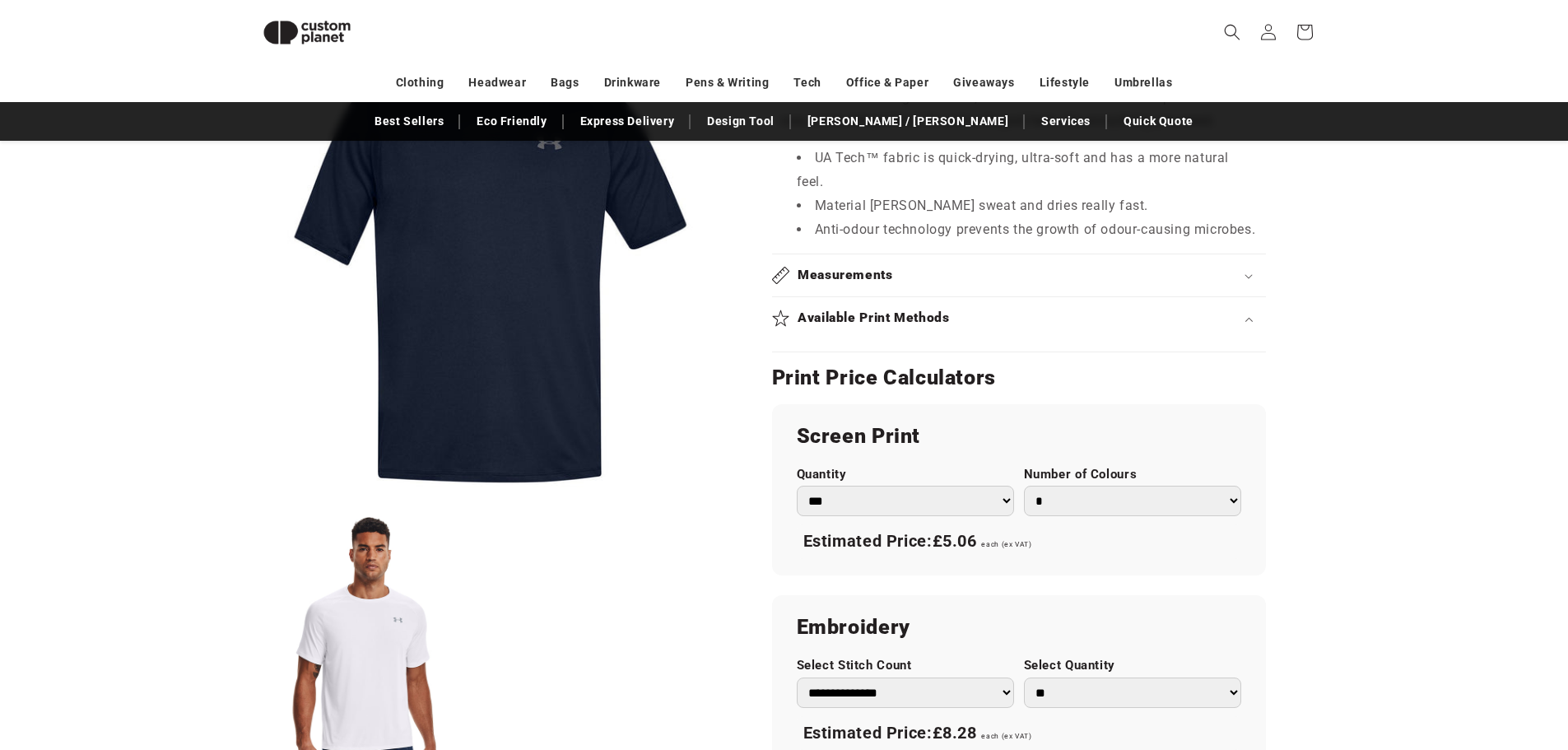
scroll to position [883, 0]
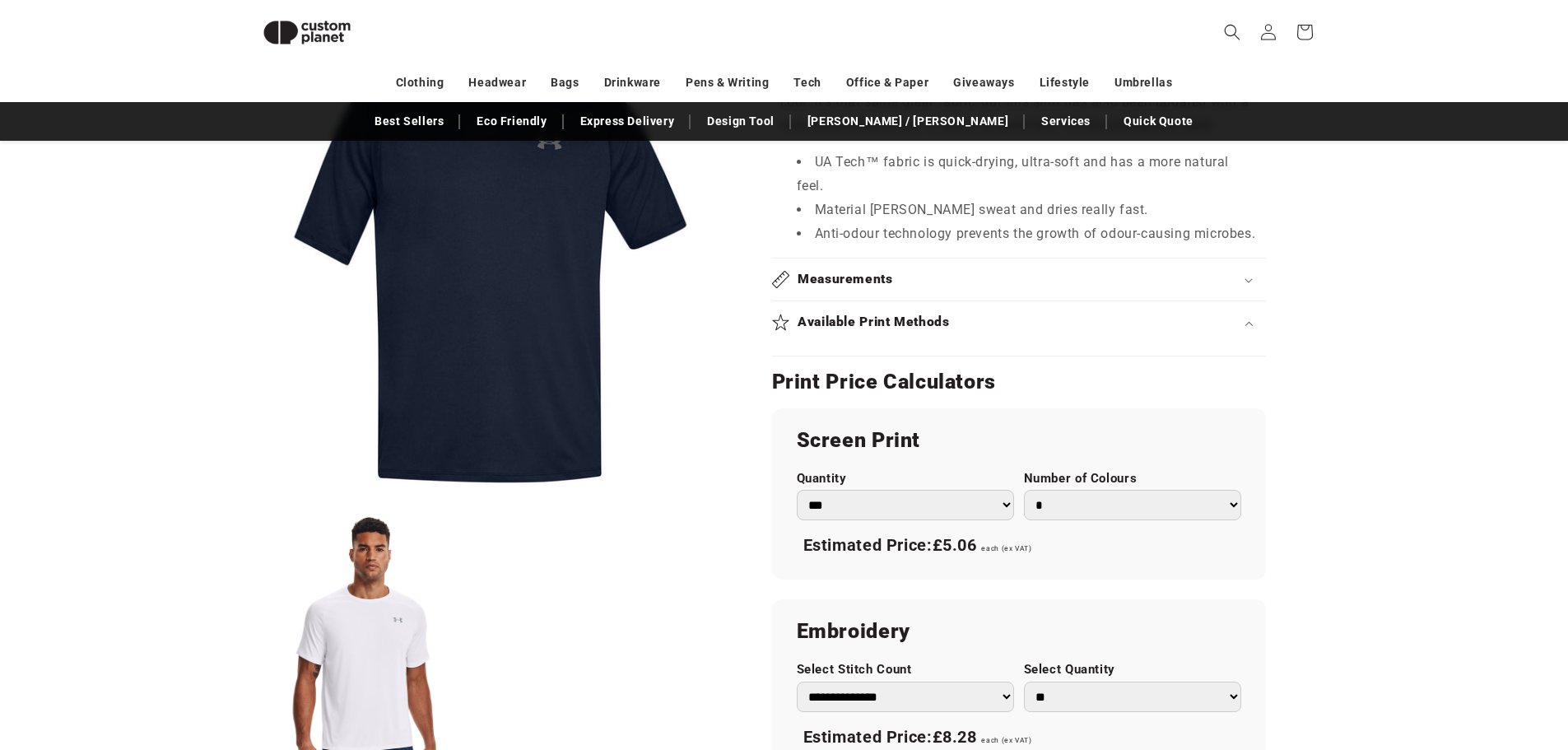
click at [1029, 385] on section "Under Armour Academy/Graphite - Tech™ short sleeve Academy/Graphite - Tech™ sho…" at bounding box center [1020, 265] width 494 height 1808
click at [1037, 343] on summary "Available Print Methods" at bounding box center [1020, 322] width 494 height 42
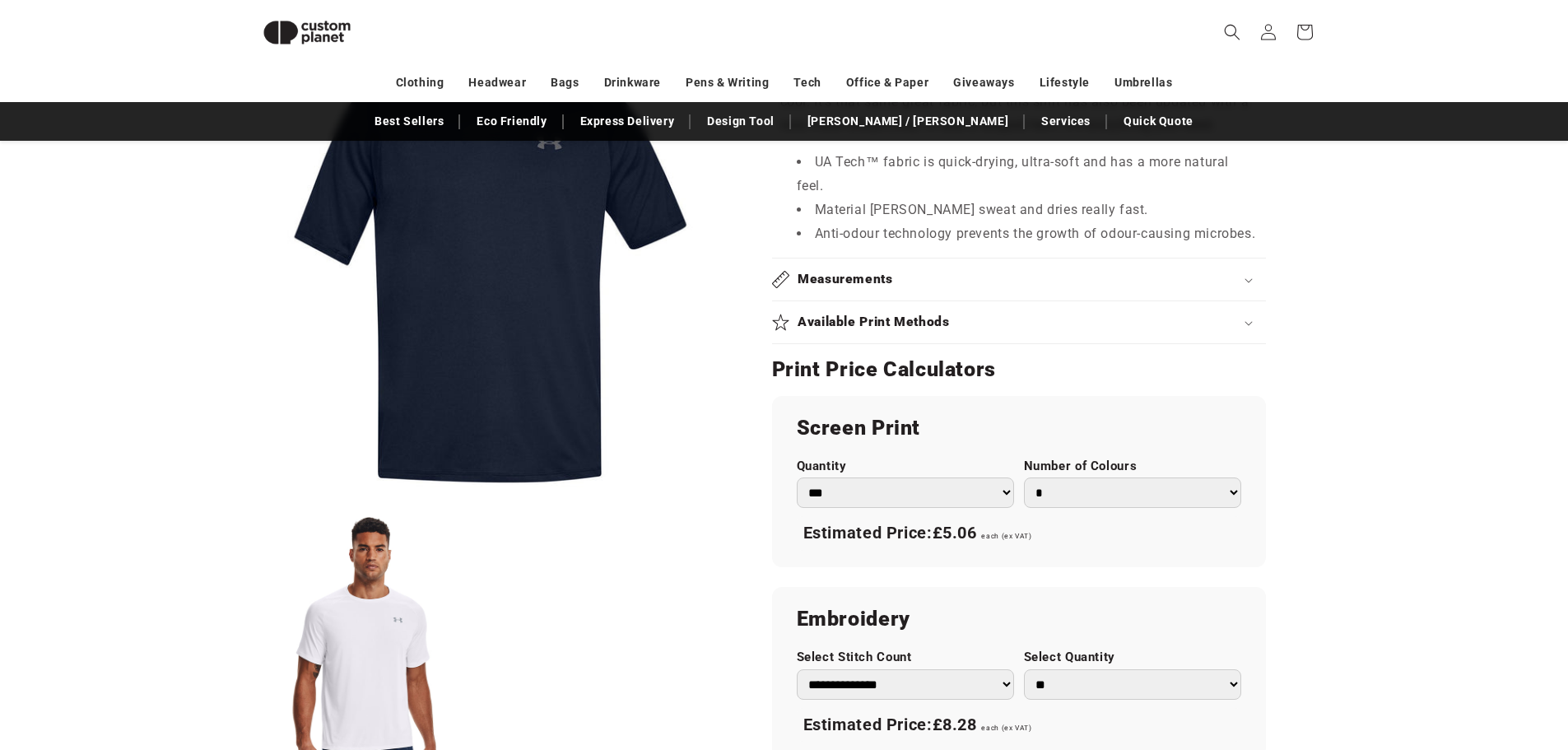
click at [1197, 331] on div "Available Print Methods" at bounding box center [1020, 322] width 494 height 18
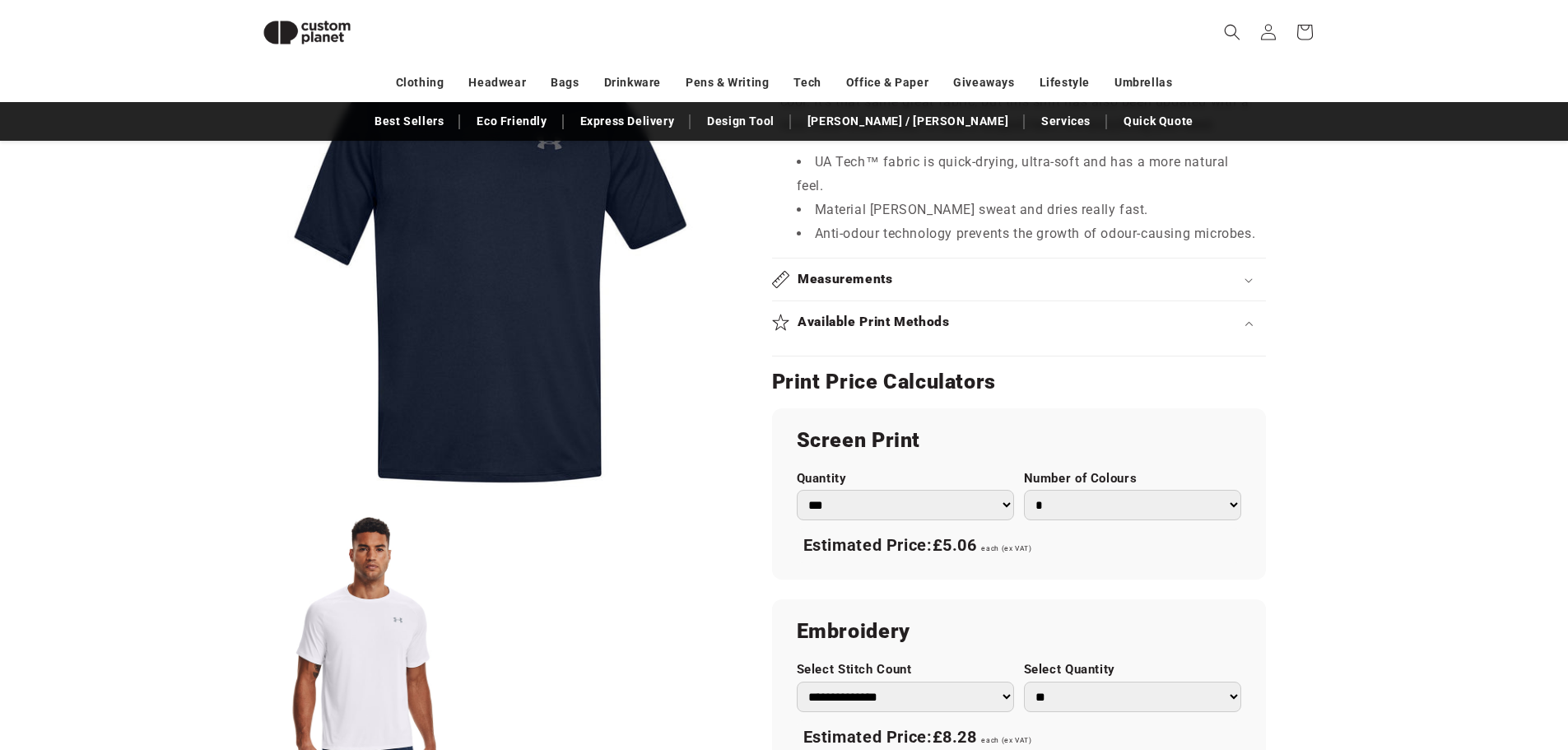
click at [1197, 331] on div "Available Print Methods" at bounding box center [1020, 322] width 494 height 18
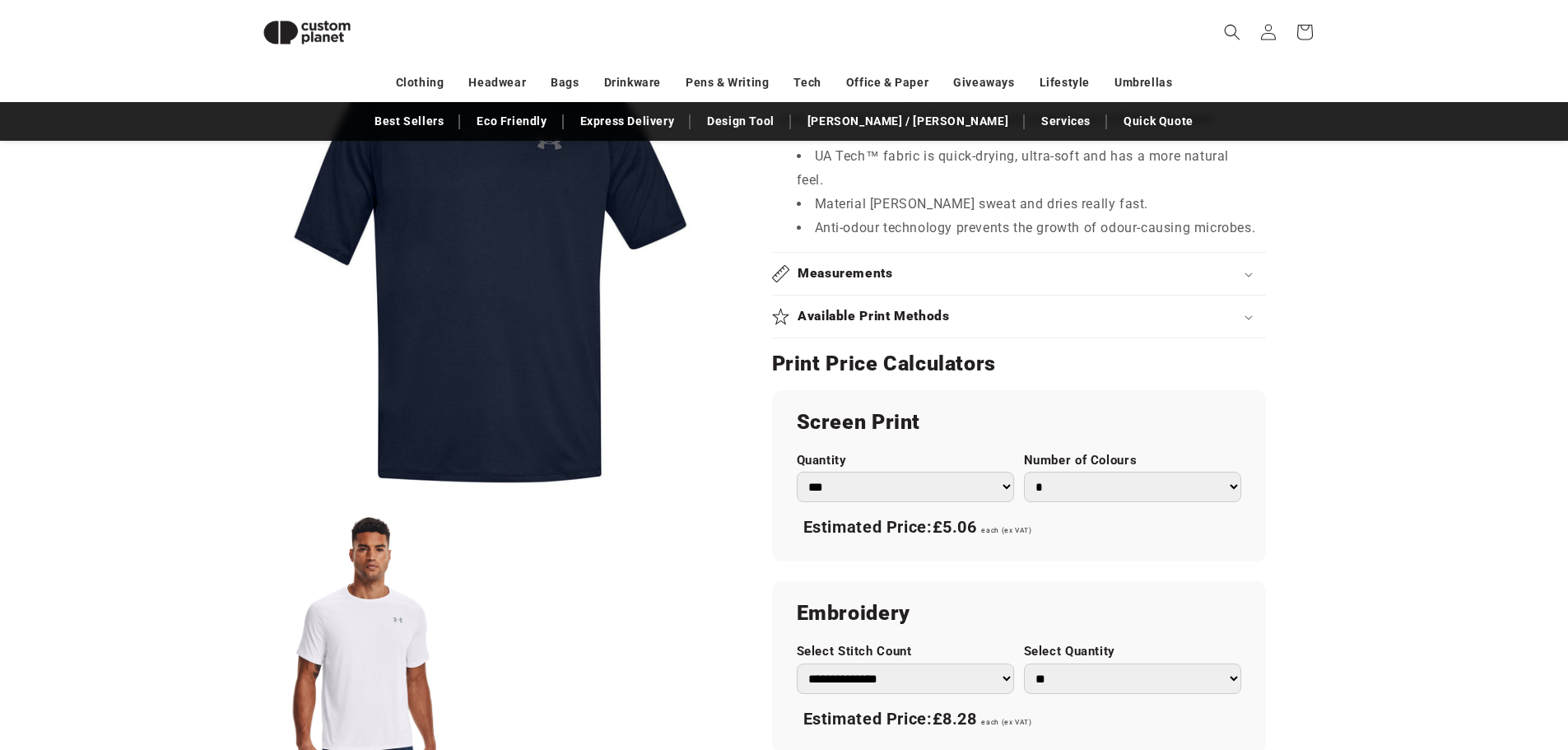
scroll to position [801, 0]
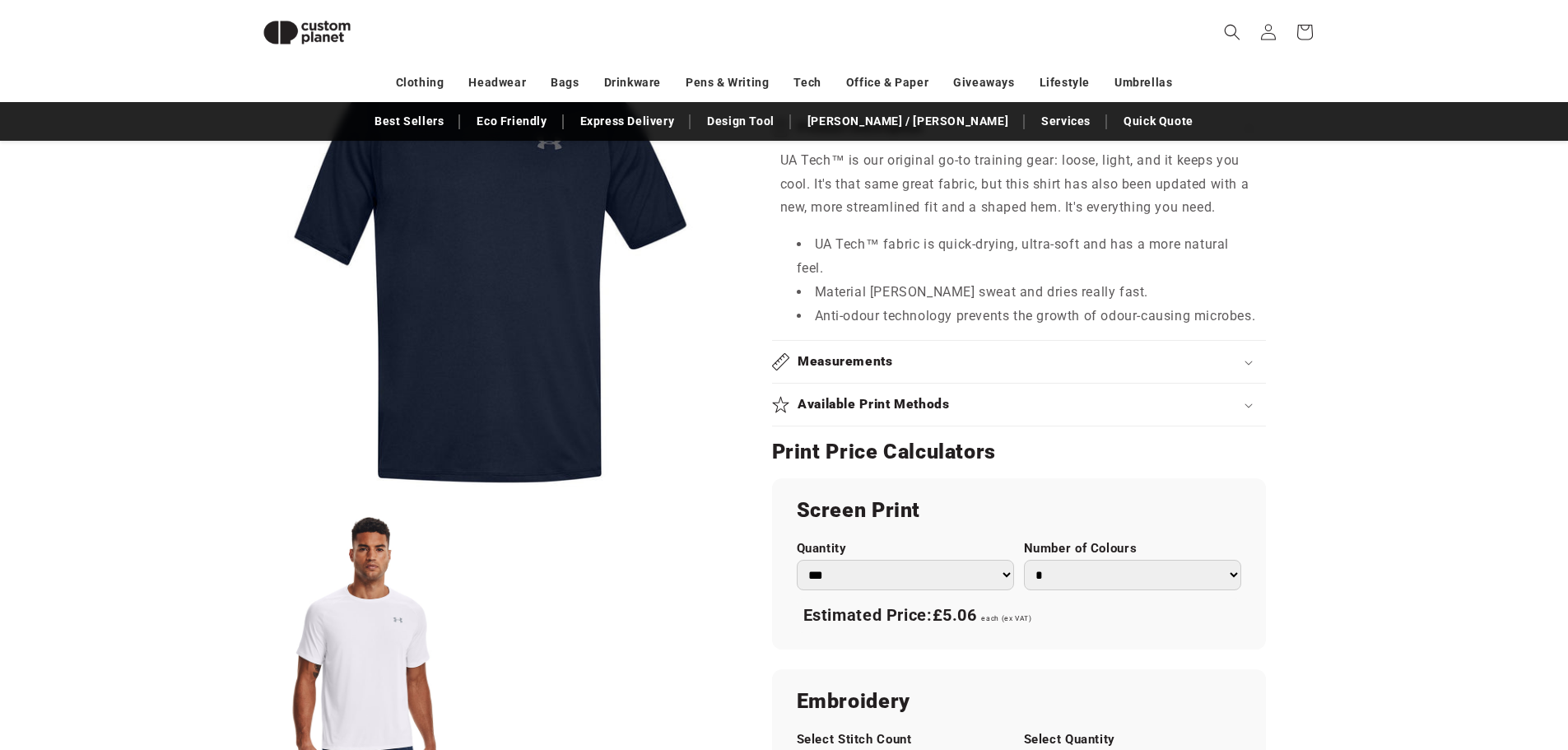
click at [1043, 369] on summary "Measurements" at bounding box center [1020, 362] width 494 height 42
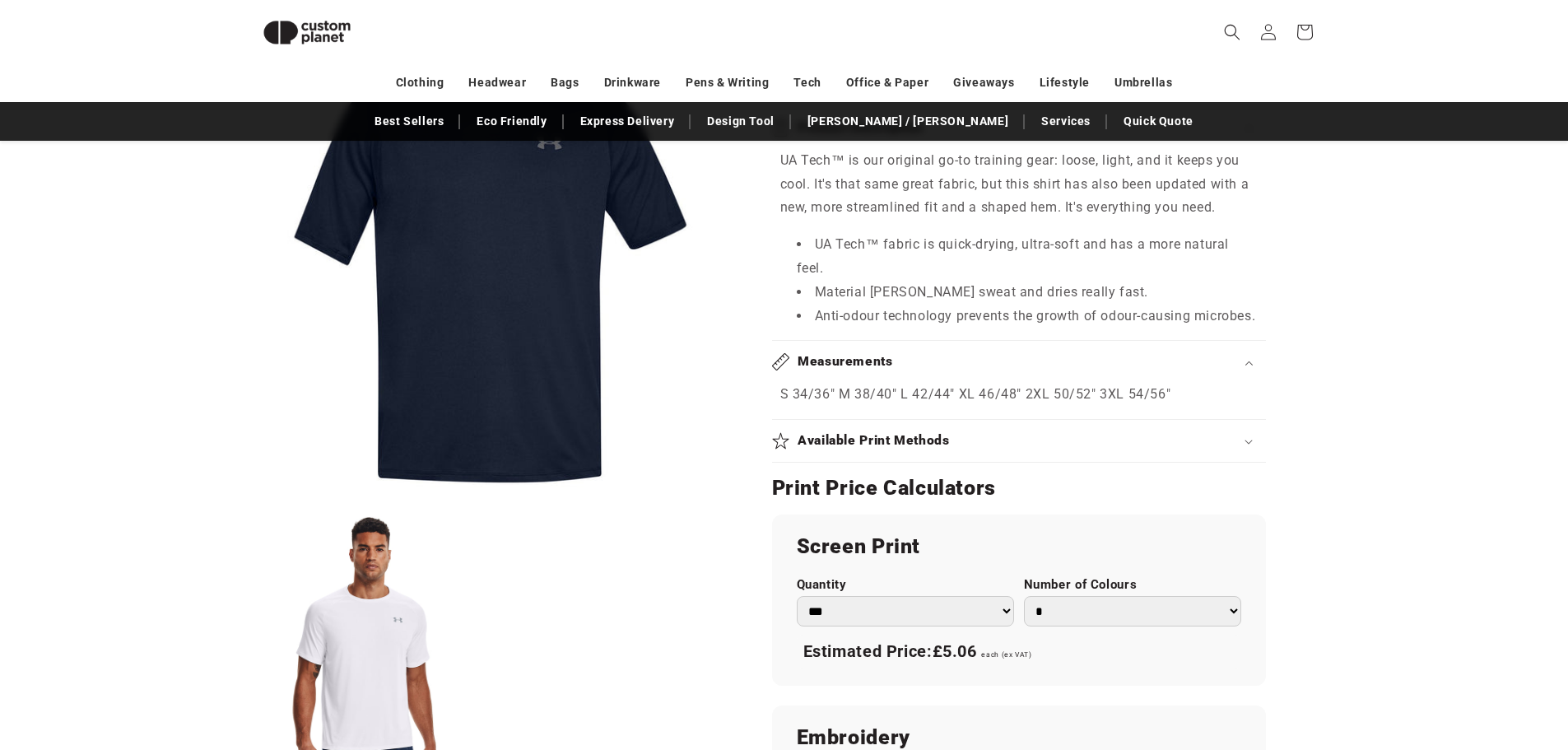
click at [1043, 369] on summary "Measurements" at bounding box center [1020, 362] width 494 height 42
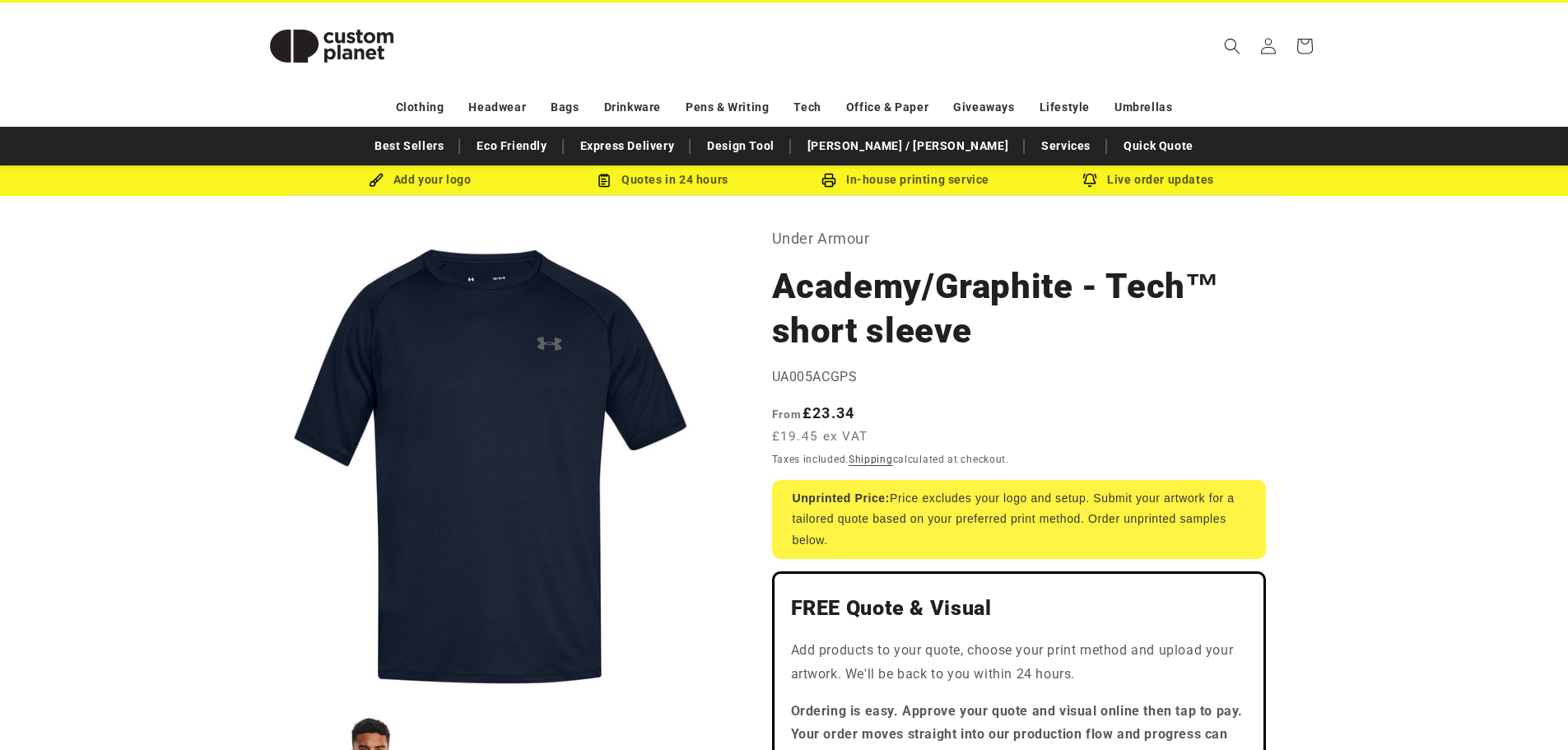
scroll to position [0, 0]
